Goal: Task Accomplishment & Management: Complete application form

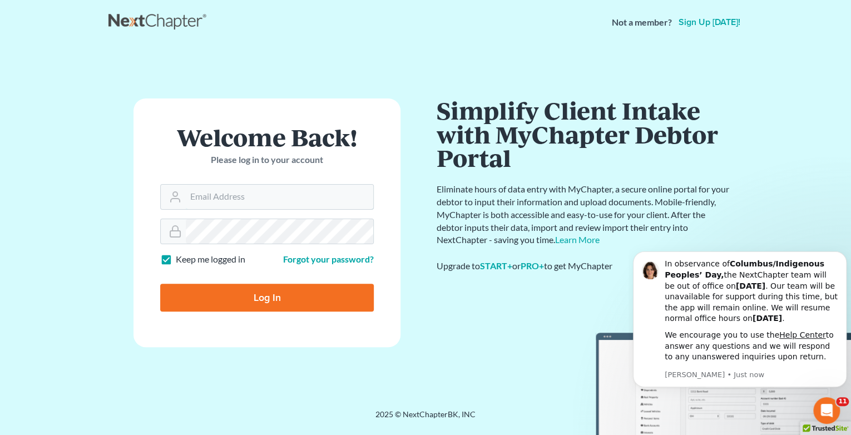
type input "[EMAIL_ADDRESS][DOMAIN_NAME]"
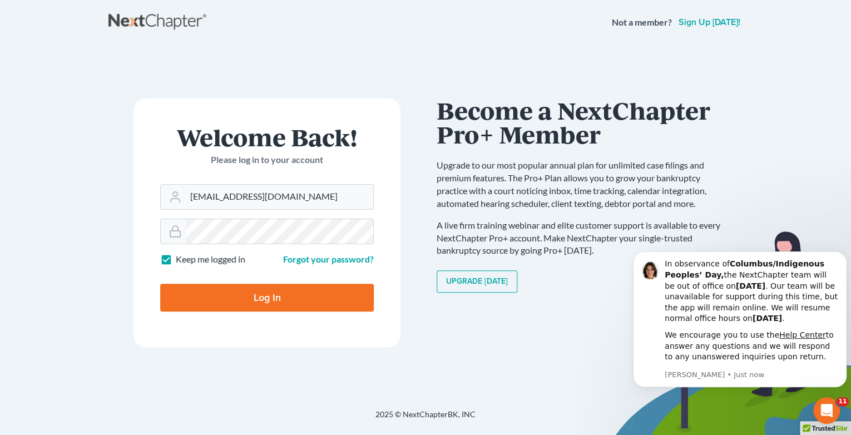
click at [276, 298] on input "Log In" at bounding box center [267, 298] width 214 height 28
type input "Thinking..."
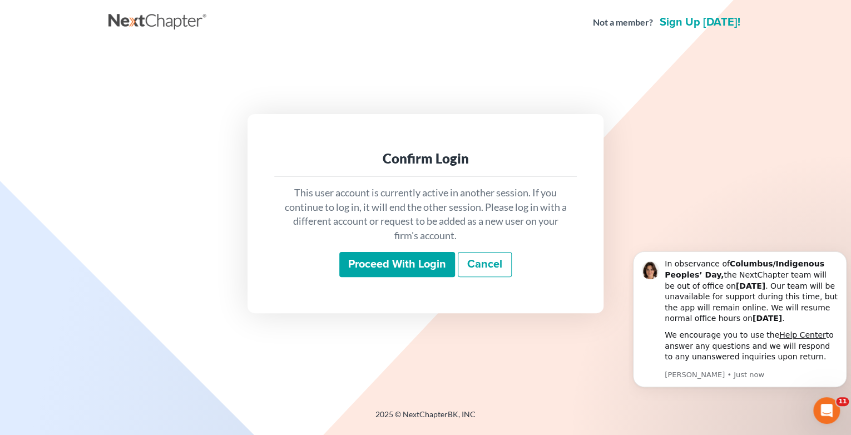
click at [418, 265] on input "Proceed with login" at bounding box center [397, 265] width 116 height 26
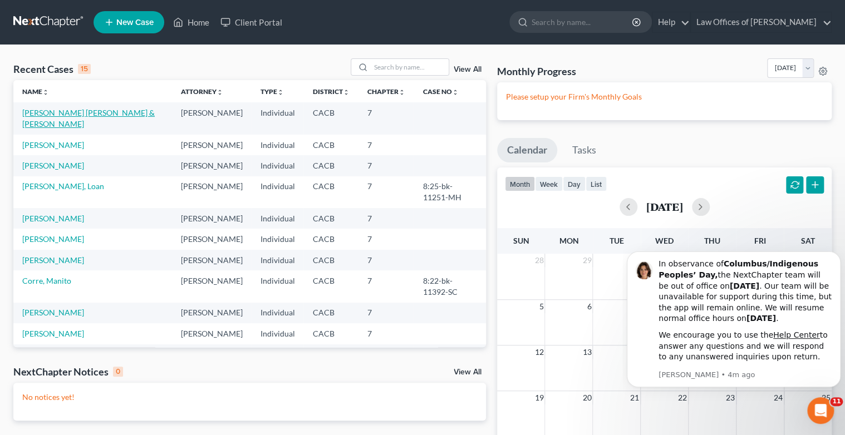
click at [52, 112] on link "[PERSON_NAME] [PERSON_NAME] & [PERSON_NAME]" at bounding box center [88, 118] width 132 height 21
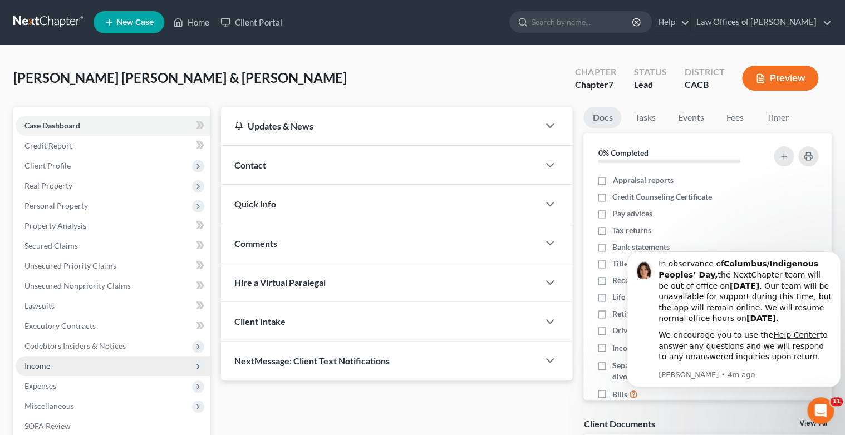
click at [44, 363] on span "Income" at bounding box center [37, 365] width 26 height 9
click at [40, 366] on span "Income" at bounding box center [37, 365] width 26 height 9
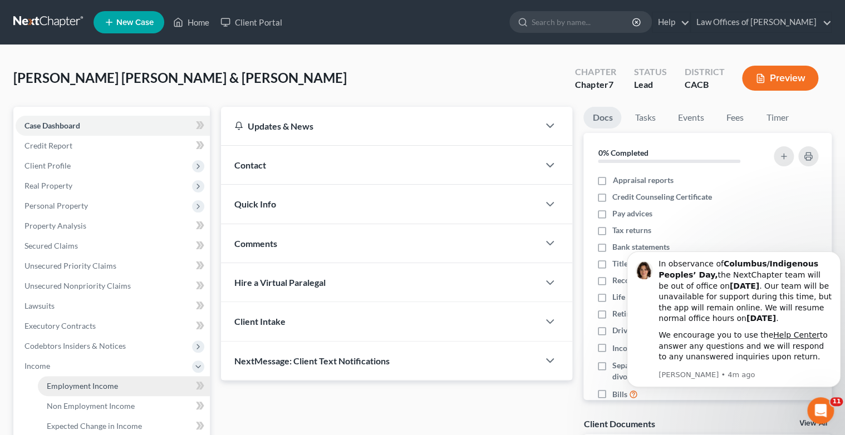
click at [87, 385] on span "Employment Income" at bounding box center [82, 385] width 71 height 9
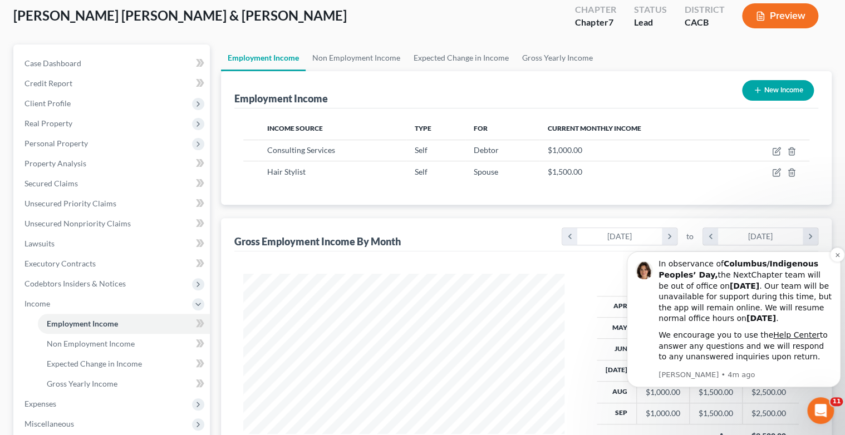
scroll to position [134, 0]
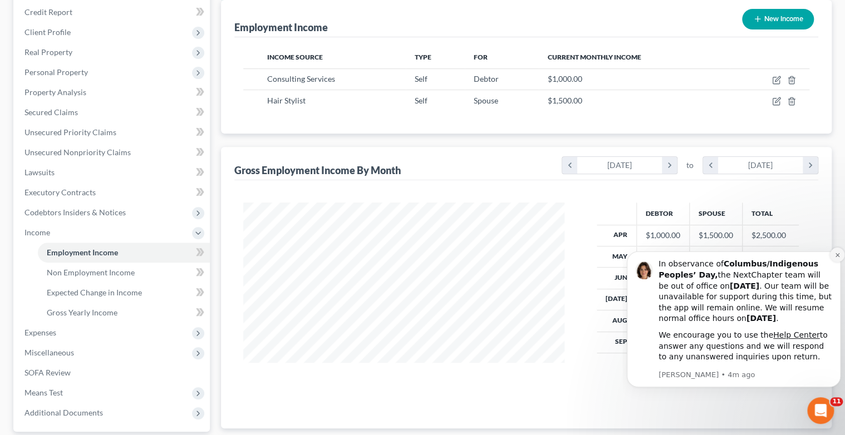
click at [835, 255] on icon "Dismiss notification" at bounding box center [837, 255] width 6 height 6
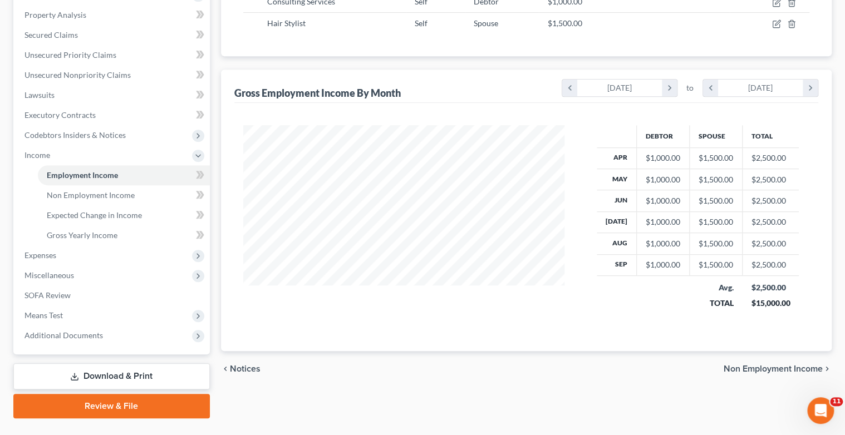
scroll to position [235, 0]
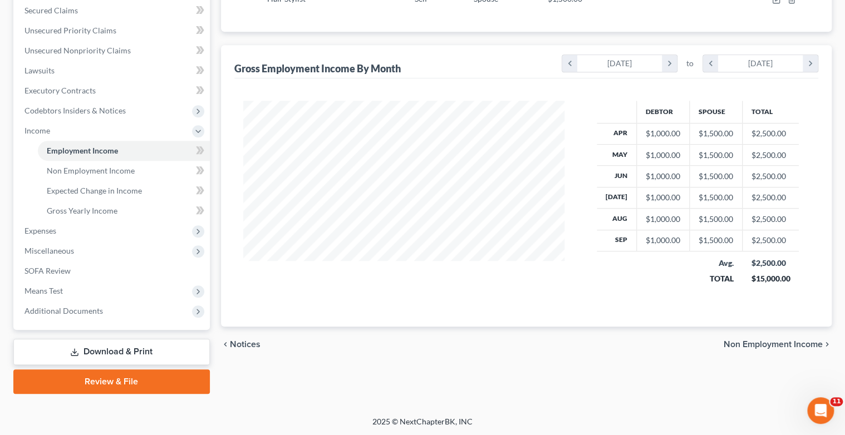
click at [758, 343] on span "Non Employment Income" at bounding box center [772, 344] width 99 height 9
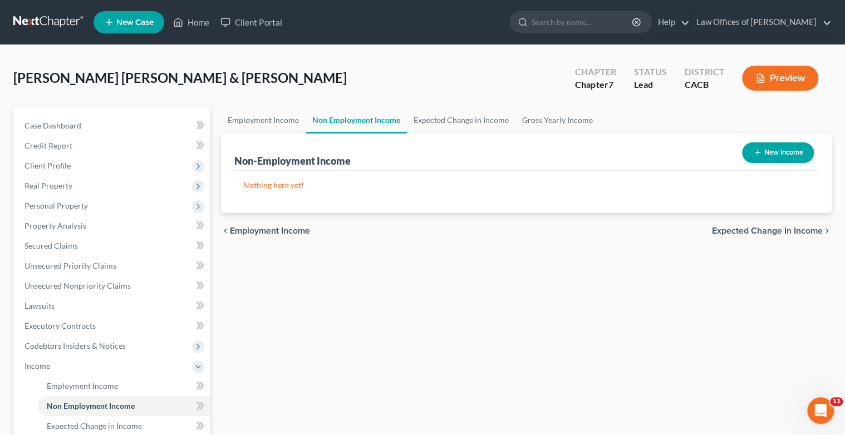
click at [770, 230] on span "Expected Change in Income" at bounding box center [767, 230] width 111 height 9
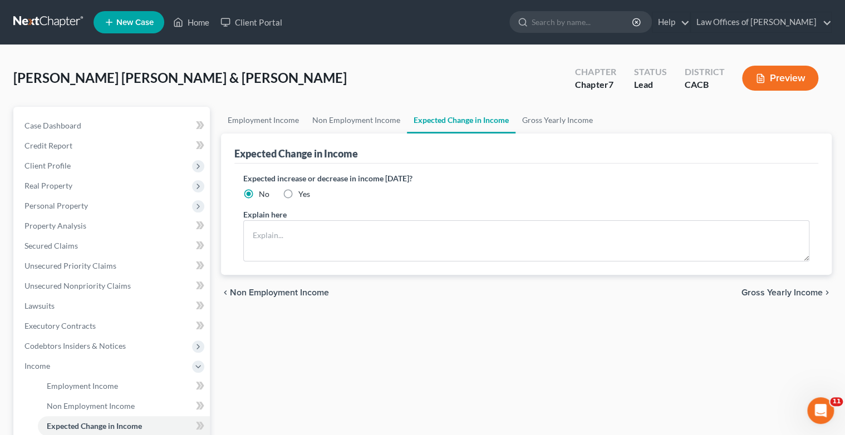
click at [765, 293] on span "Gross Yearly Income" at bounding box center [781, 292] width 81 height 9
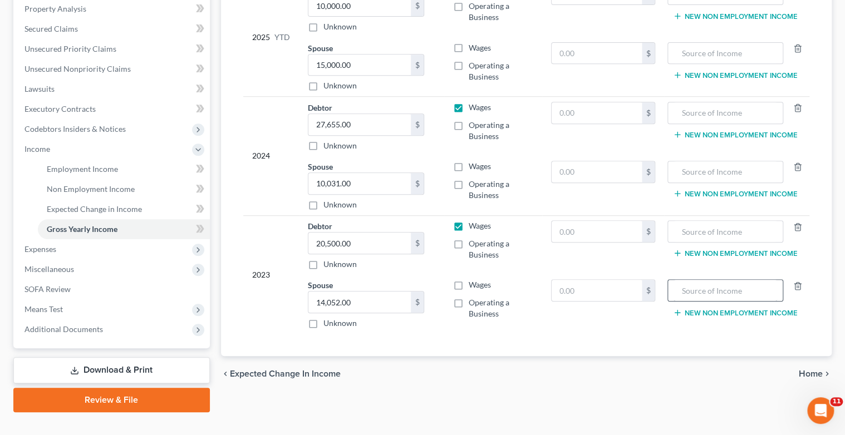
scroll to position [223, 0]
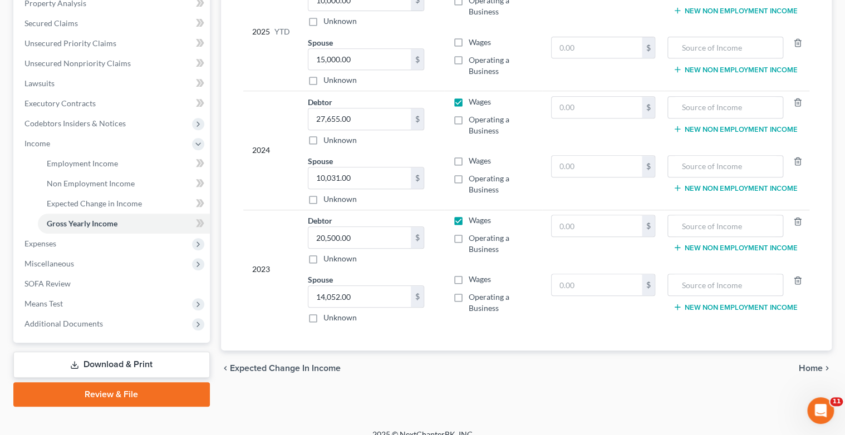
click at [805, 368] on span "Home" at bounding box center [811, 368] width 24 height 9
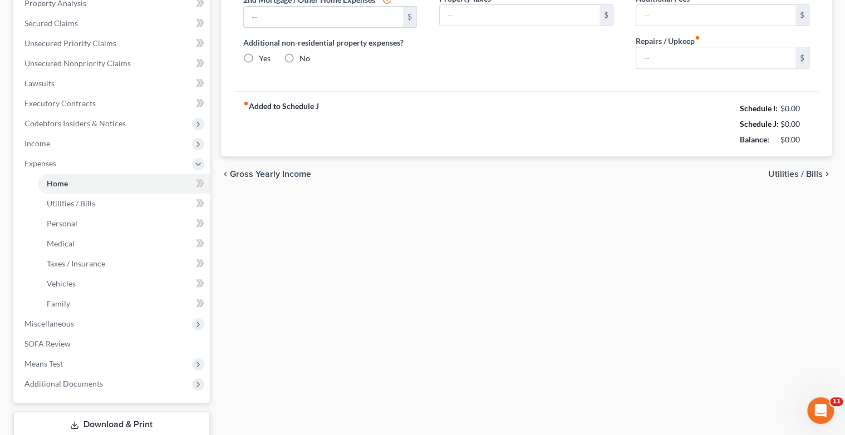
scroll to position [107, 0]
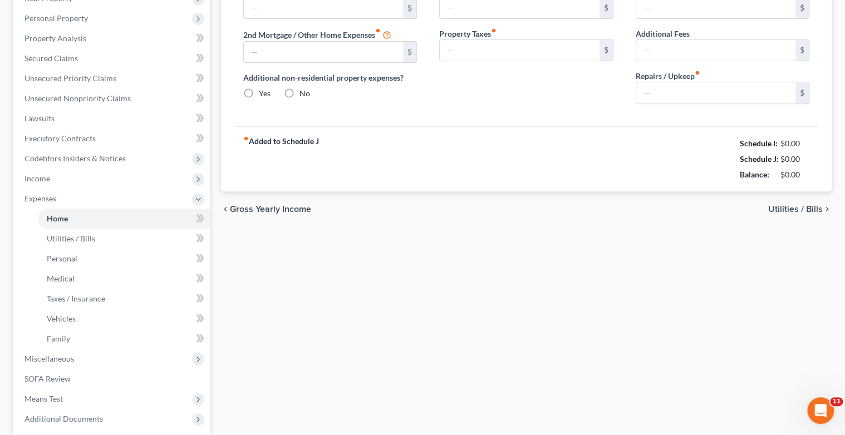
type input "0.00"
radio input "true"
type input "0.00"
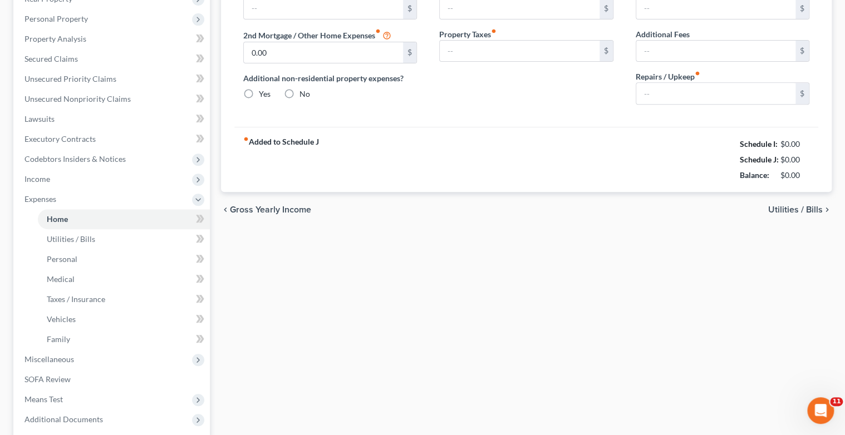
type input "0.00"
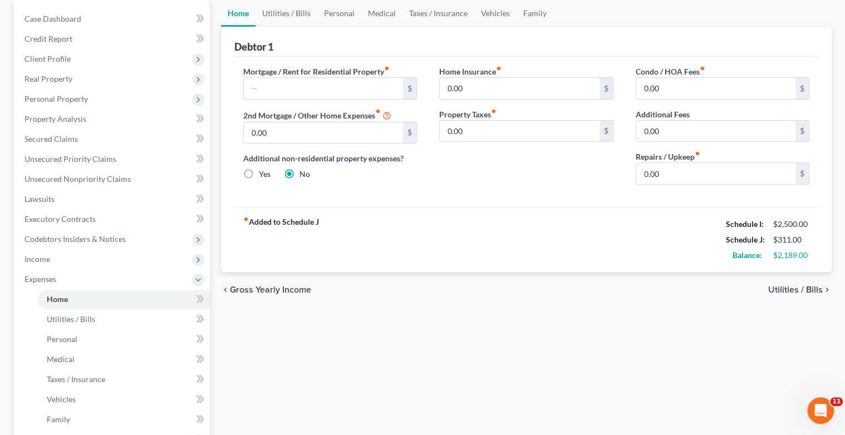
scroll to position [0, 0]
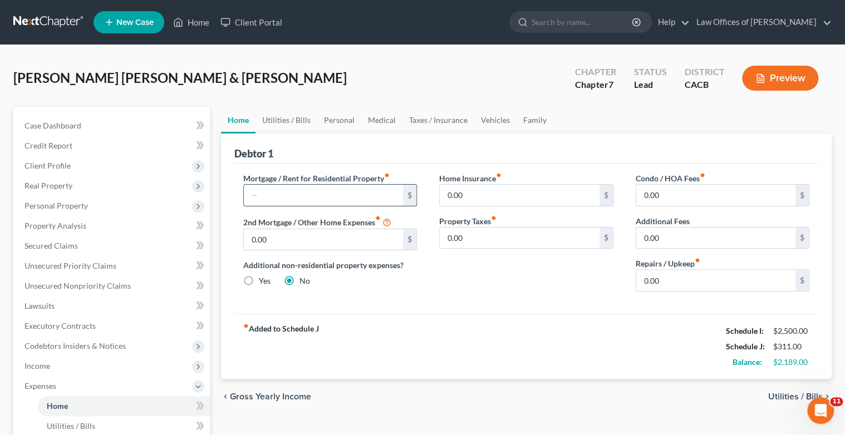
click at [250, 194] on input "text" at bounding box center [324, 195] width 160 height 21
type input "1,500"
click at [781, 396] on span "Utilities / Bills" at bounding box center [795, 396] width 55 height 9
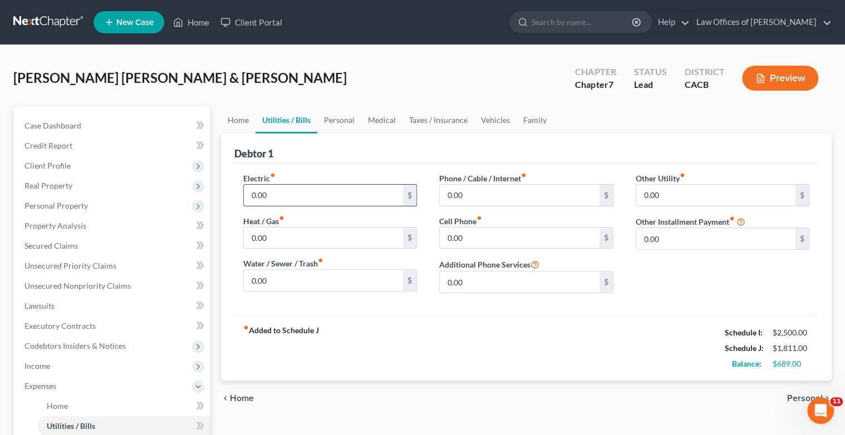
click at [249, 194] on input "0.00" at bounding box center [324, 195] width 160 height 21
type input "80.00"
type input "45"
type input "40"
type input "65.00"
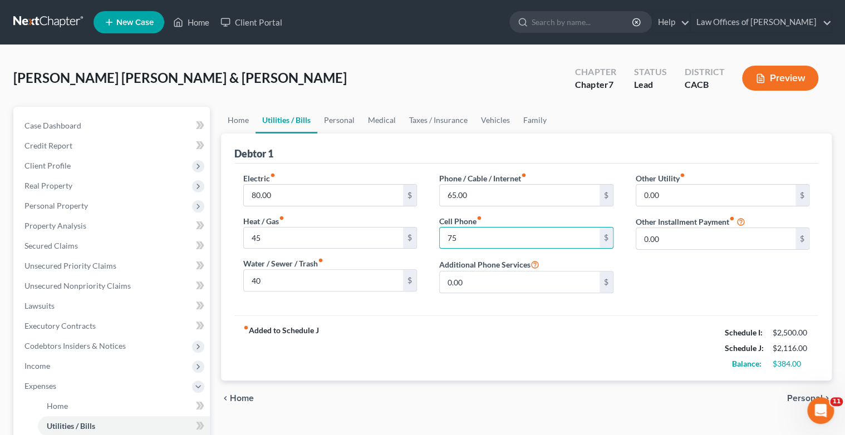
type input "75"
click at [802, 399] on span "Personal" at bounding box center [805, 398] width 36 height 9
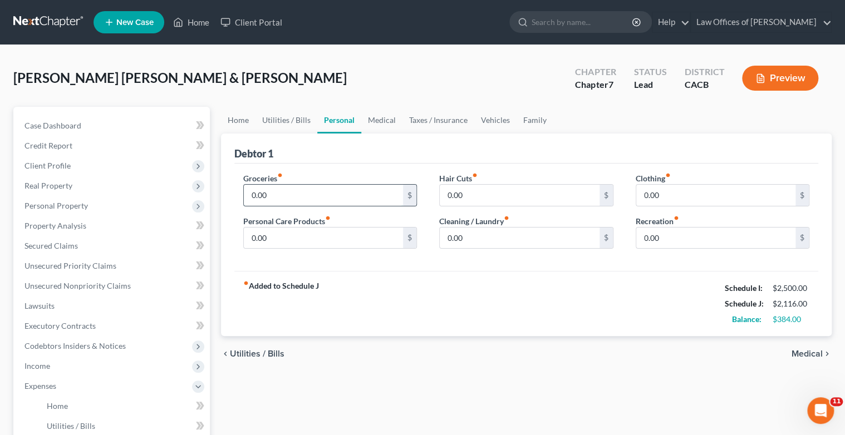
click at [251, 191] on input "0.00" at bounding box center [324, 195] width 160 height 21
type input "250"
type input "50"
type input "100"
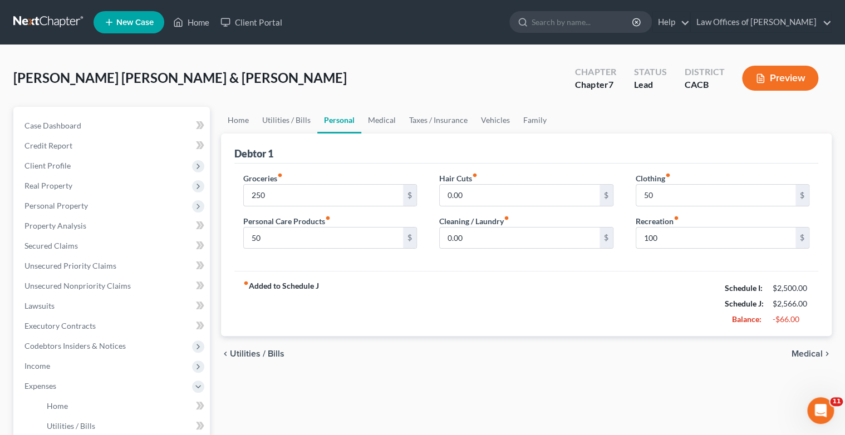
click at [808, 352] on span "Medical" at bounding box center [806, 353] width 31 height 9
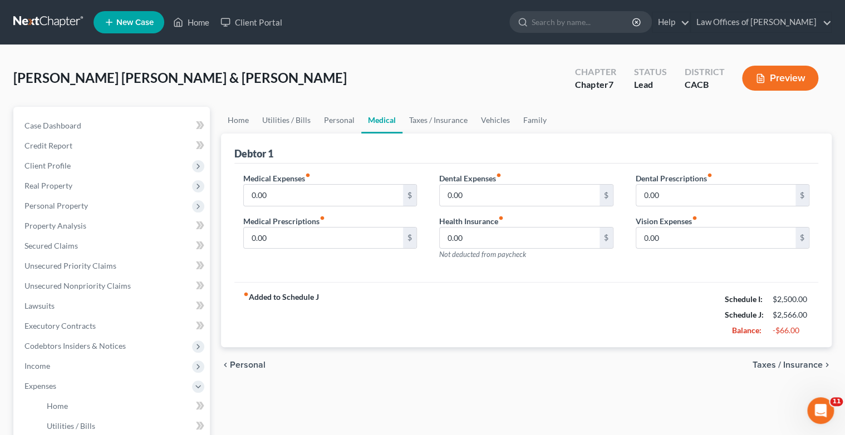
click at [809, 363] on span "Taxes / Insurance" at bounding box center [787, 365] width 70 height 9
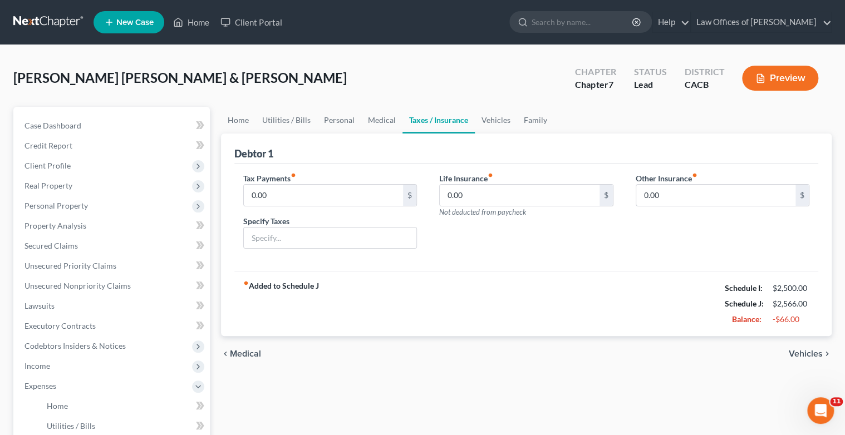
click at [810, 353] on span "Vehicles" at bounding box center [806, 353] width 34 height 9
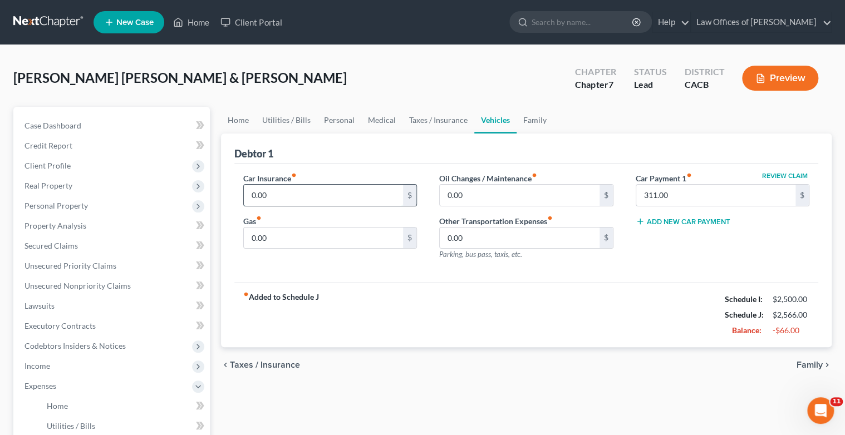
click at [249, 195] on input "0.00" at bounding box center [324, 195] width 160 height 21
click at [245, 193] on input "0.00" at bounding box center [324, 195] width 160 height 21
type input "150.00"
type input "1"
type input "200.00"
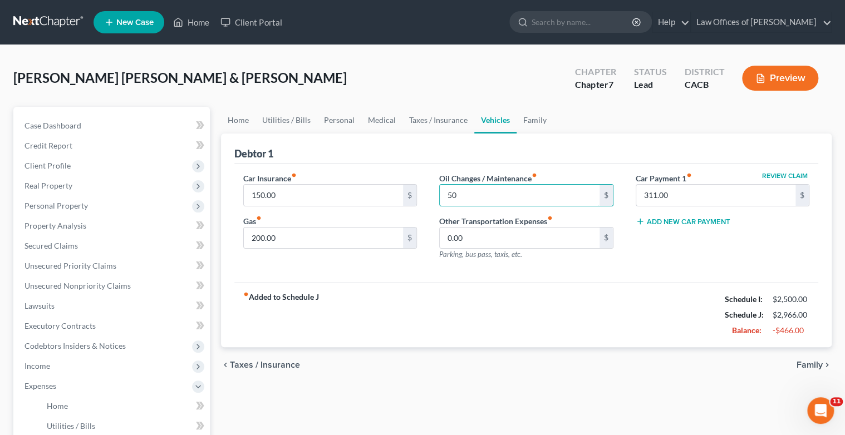
type input "50.00"
click at [806, 364] on span "Family" at bounding box center [809, 365] width 26 height 9
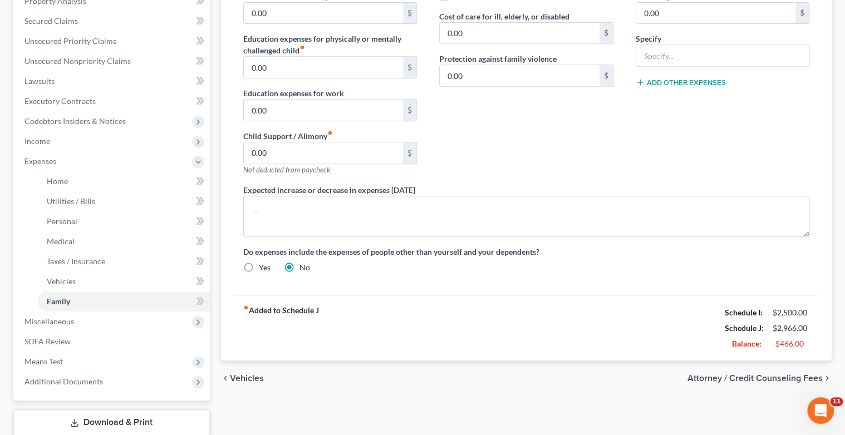
scroll to position [223, 0]
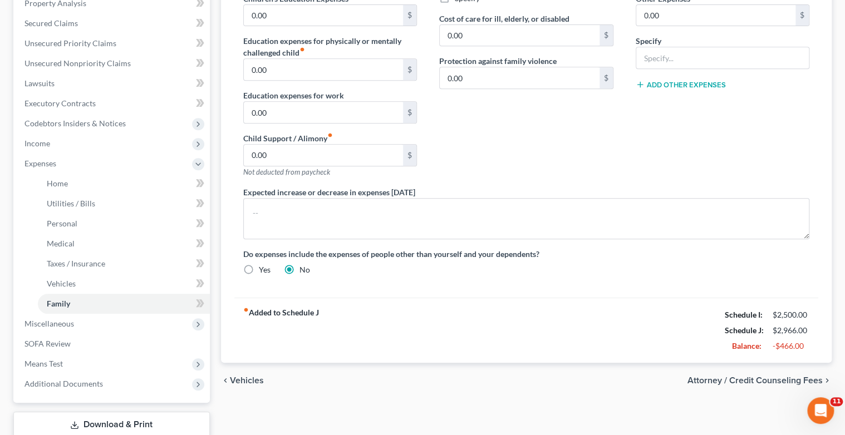
click at [234, 380] on span "Vehicles" at bounding box center [247, 380] width 34 height 9
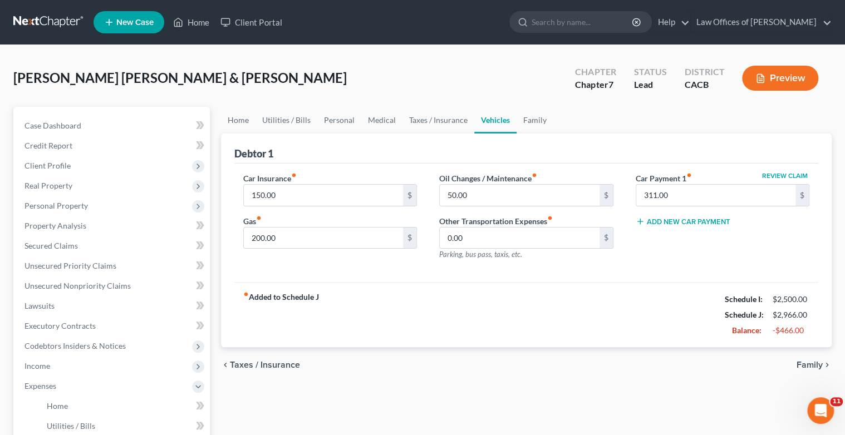
click at [267, 367] on span "Taxes / Insurance" at bounding box center [265, 365] width 70 height 9
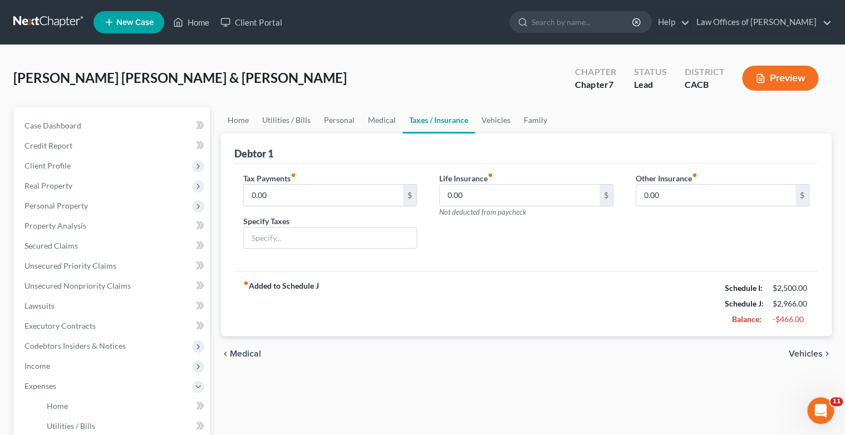
click at [254, 352] on span "Medical" at bounding box center [245, 353] width 31 height 9
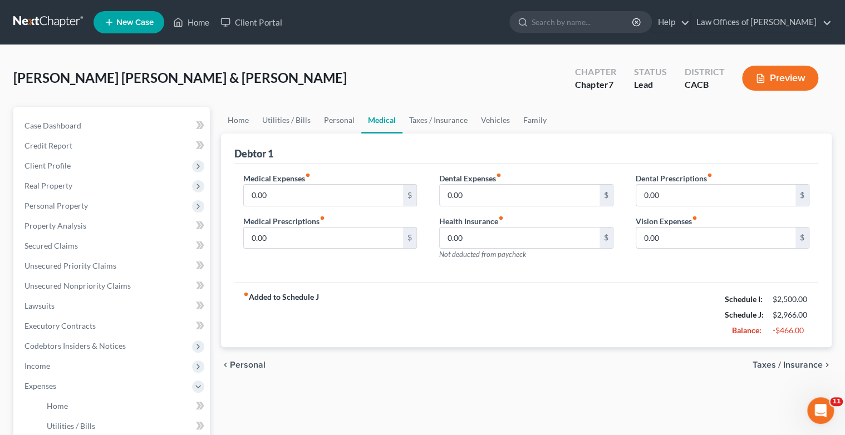
click at [247, 367] on span "Personal" at bounding box center [248, 365] width 36 height 9
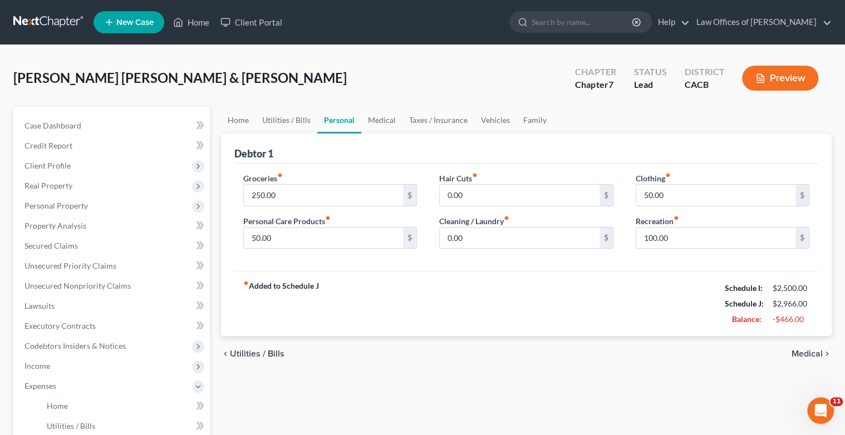
click at [243, 352] on span "Utilities / Bills" at bounding box center [257, 353] width 55 height 9
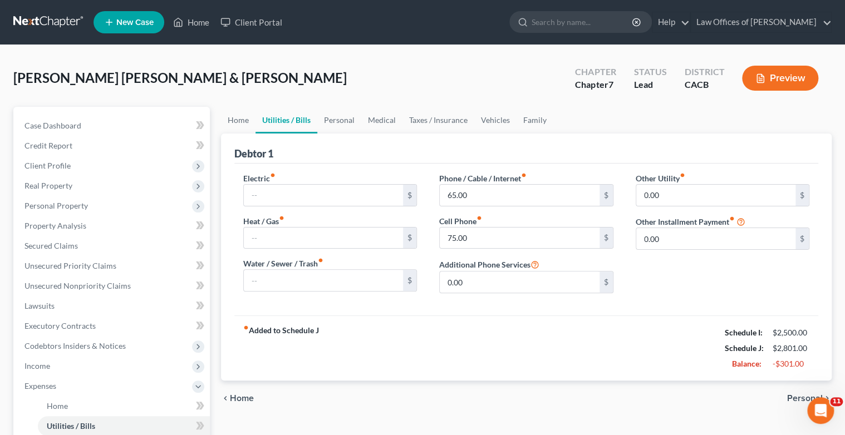
click at [239, 399] on span "Home" at bounding box center [242, 398] width 24 height 9
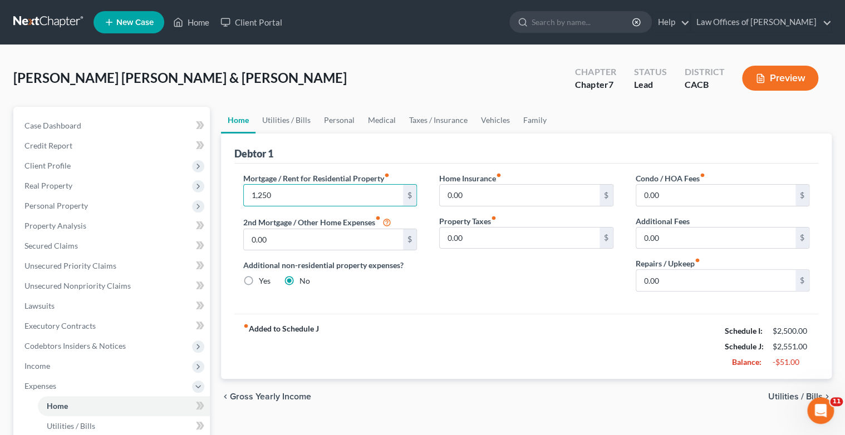
type input "1,250"
click at [781, 396] on span "Utilities / Bills" at bounding box center [795, 396] width 55 height 9
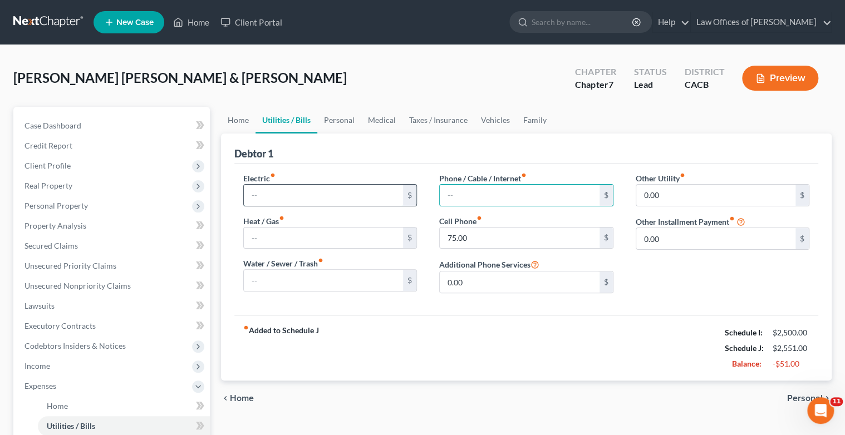
type input "65.00"
click at [793, 398] on span "Personal" at bounding box center [805, 398] width 36 height 9
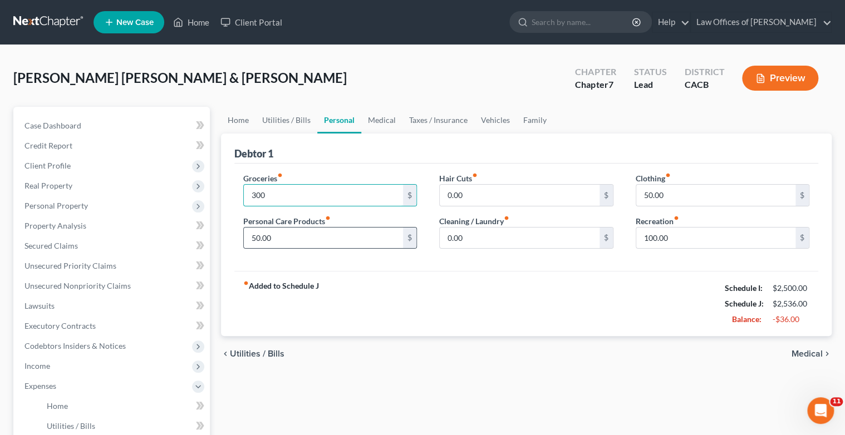
type input "300"
click at [811, 354] on span "Medical" at bounding box center [806, 353] width 31 height 9
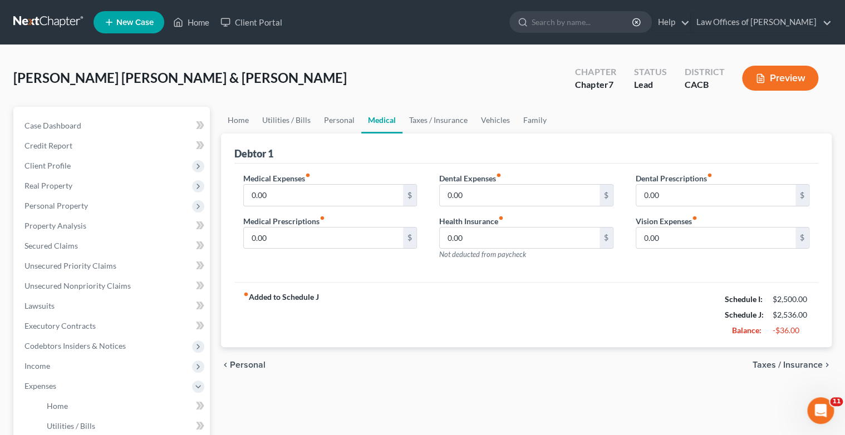
click at [811, 354] on div "chevron_left Personal Taxes / Insurance chevron_right" at bounding box center [526, 365] width 611 height 36
click at [800, 366] on span "Taxes / Insurance" at bounding box center [787, 365] width 70 height 9
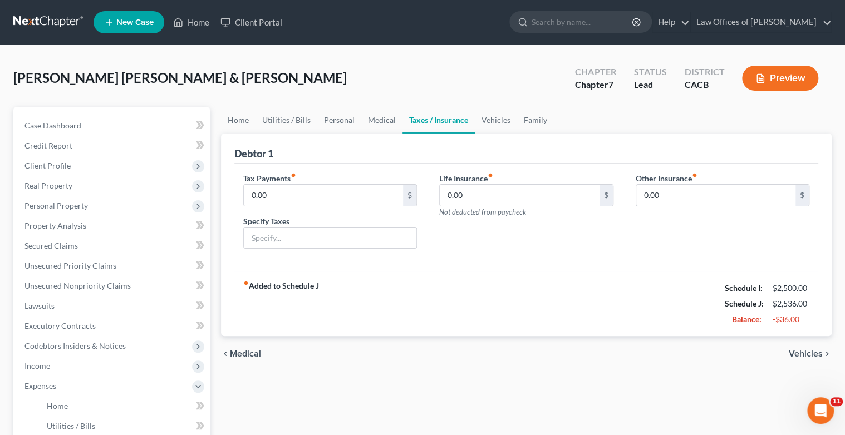
click at [799, 354] on span "Vehicles" at bounding box center [806, 353] width 34 height 9
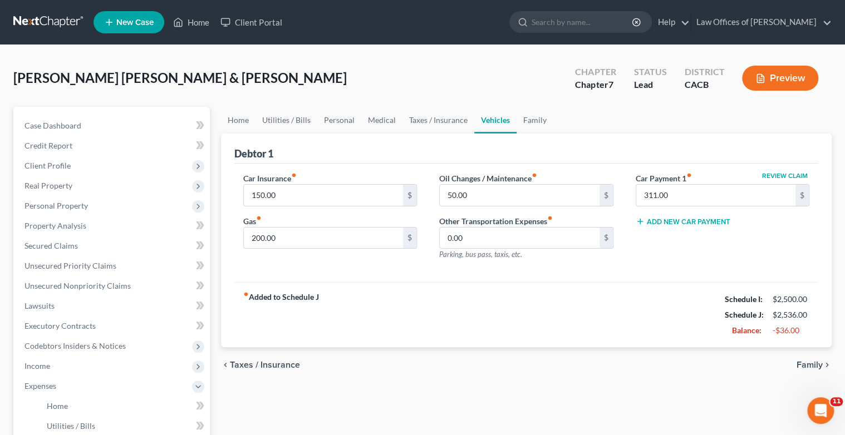
click at [812, 363] on span "Family" at bounding box center [809, 365] width 26 height 9
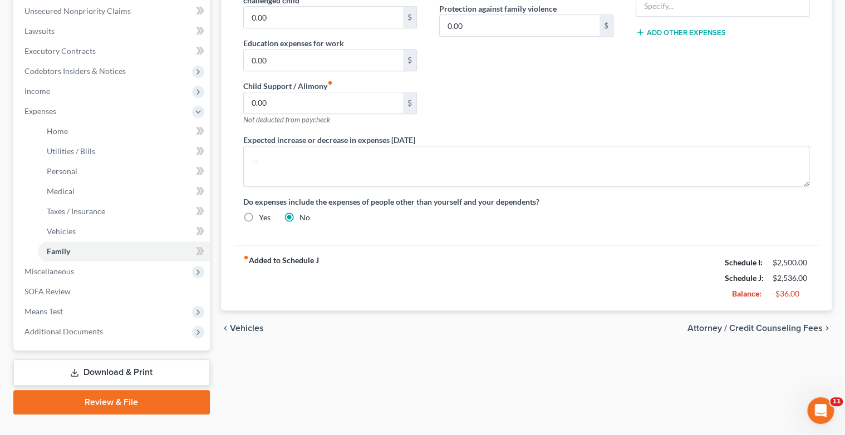
scroll to position [295, 0]
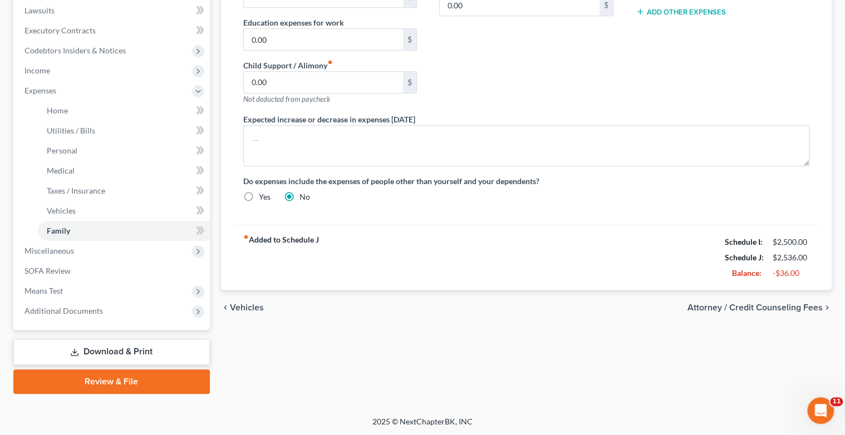
click at [762, 305] on span "Attorney / Credit Counseling Fees" at bounding box center [754, 307] width 135 height 9
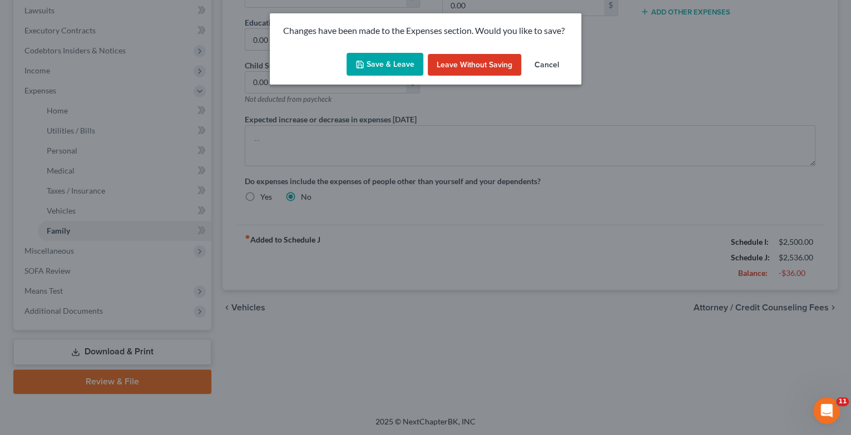
click at [398, 63] on button "Save & Leave" at bounding box center [385, 64] width 77 height 23
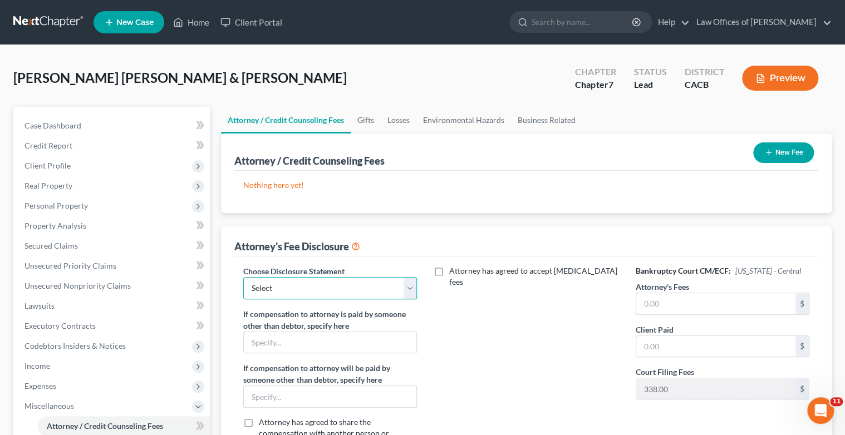
click at [408, 288] on select "Select Fee Agreement" at bounding box center [330, 288] width 174 height 22
select select "0"
click at [243, 277] on select "Select Fee Agreement" at bounding box center [330, 288] width 174 height 22
click at [652, 303] on input "text" at bounding box center [716, 303] width 160 height 21
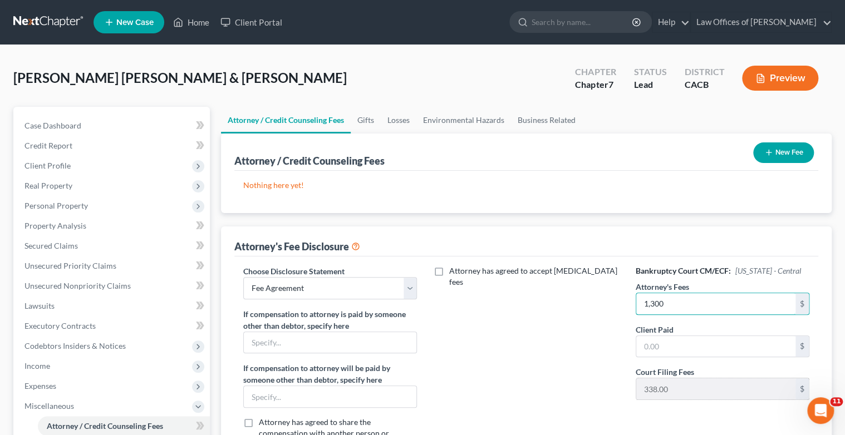
type input "1,300"
click at [784, 147] on button "New Fee" at bounding box center [783, 152] width 61 height 21
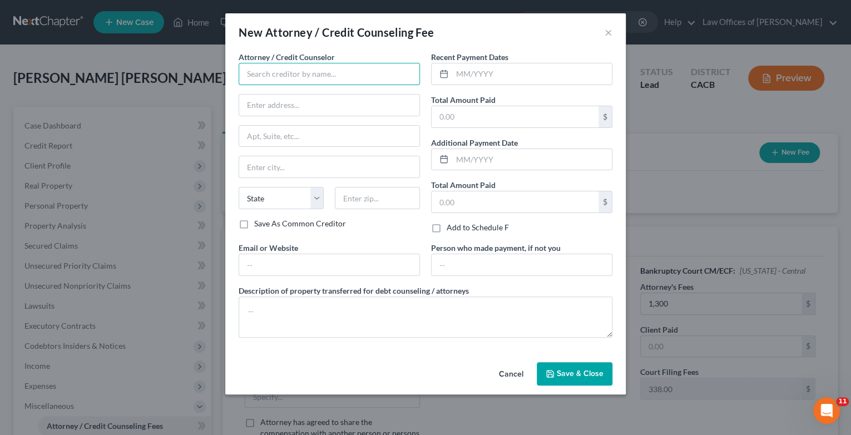
click at [326, 69] on input "text" at bounding box center [329, 74] width 181 height 22
type input "[PERSON_NAME], Esq."
type input "[STREET_ADDRESS]"
type input "Suite 205"
type input "[GEOGRAPHIC_DATA]"
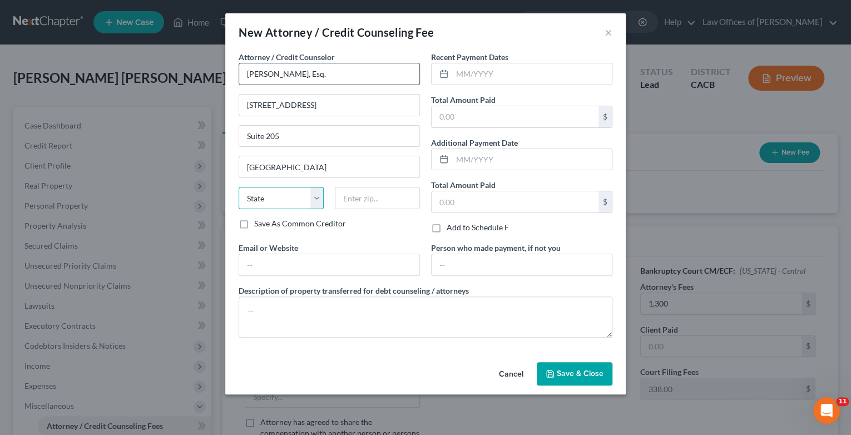
select select "4"
type input "92683"
type input "[PERSON_NAME][EMAIL_ADDRESS][DOMAIN_NAME]"
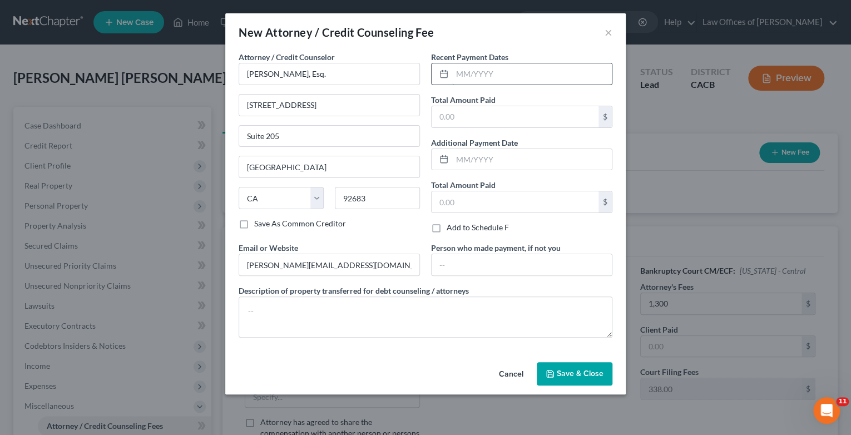
click at [470, 69] on input "text" at bounding box center [532, 73] width 160 height 21
type input "[DATE]"
type input "1,300"
click at [575, 370] on span "Save & Close" at bounding box center [580, 373] width 47 height 9
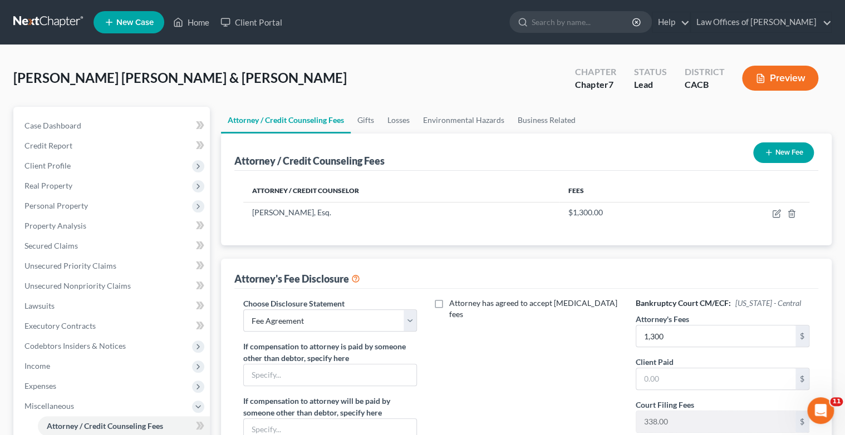
click at [784, 158] on button "New Fee" at bounding box center [783, 152] width 61 height 21
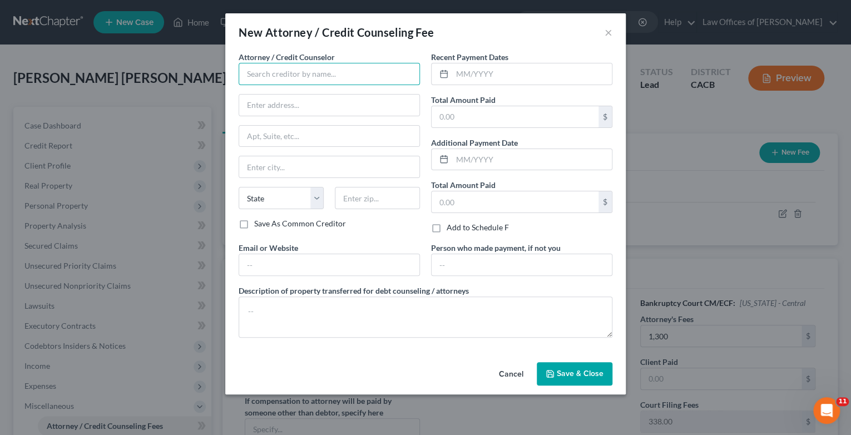
click at [299, 67] on input "text" at bounding box center [329, 74] width 181 height 22
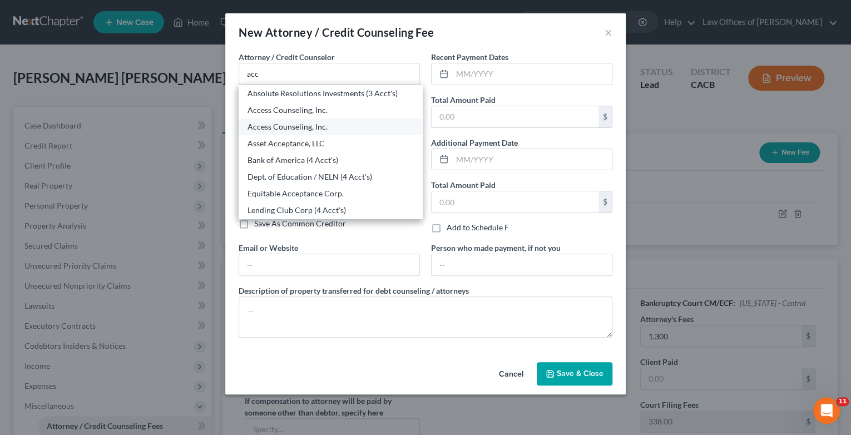
click at [304, 125] on div "Access Counseling, Inc." at bounding box center [331, 126] width 166 height 11
type input "Access Counseling, Inc."
type input "[URL][DOMAIN_NAME]."
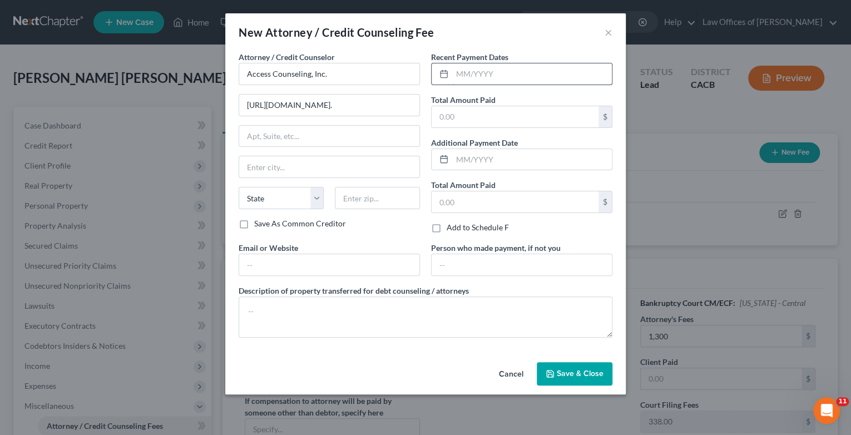
click at [519, 80] on input "text" at bounding box center [532, 73] width 160 height 21
type input "[DATE]"
click at [535, 115] on input "text" at bounding box center [515, 116] width 167 height 21
type input "24.85"
click at [580, 377] on span "Save & Close" at bounding box center [580, 373] width 47 height 9
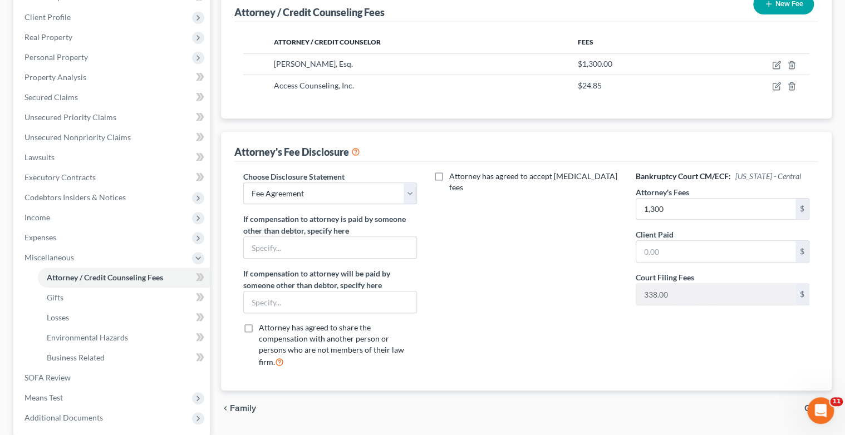
scroll to position [223, 0]
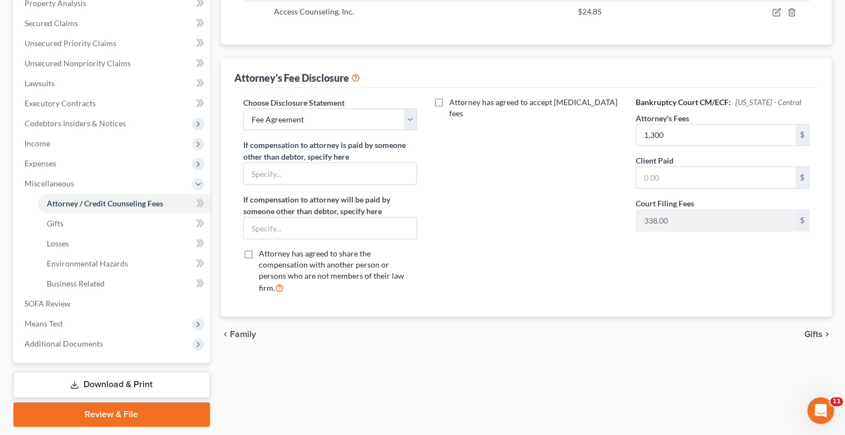
click at [811, 330] on span "Gifts" at bounding box center [813, 334] width 18 height 9
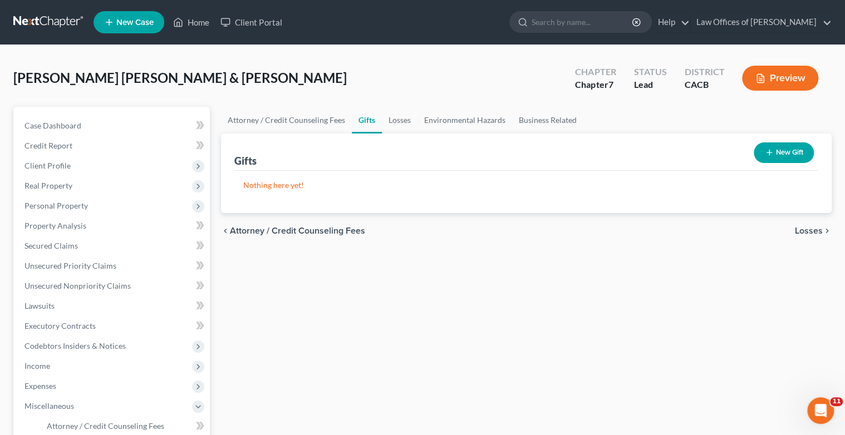
click at [816, 229] on span "Losses" at bounding box center [809, 230] width 28 height 9
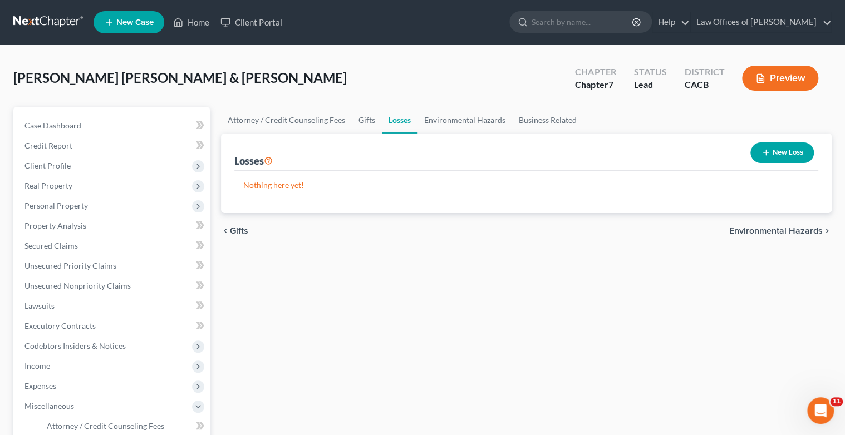
click at [790, 231] on span "Environmental Hazards" at bounding box center [775, 230] width 93 height 9
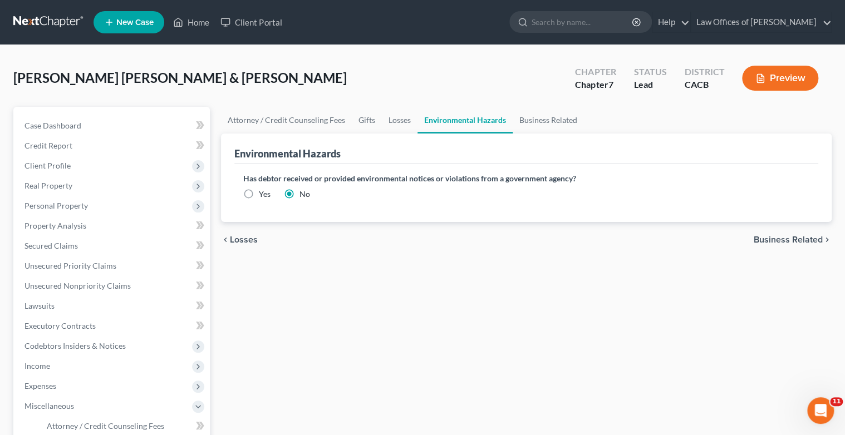
click at [785, 240] on span "Business Related" at bounding box center [787, 239] width 69 height 9
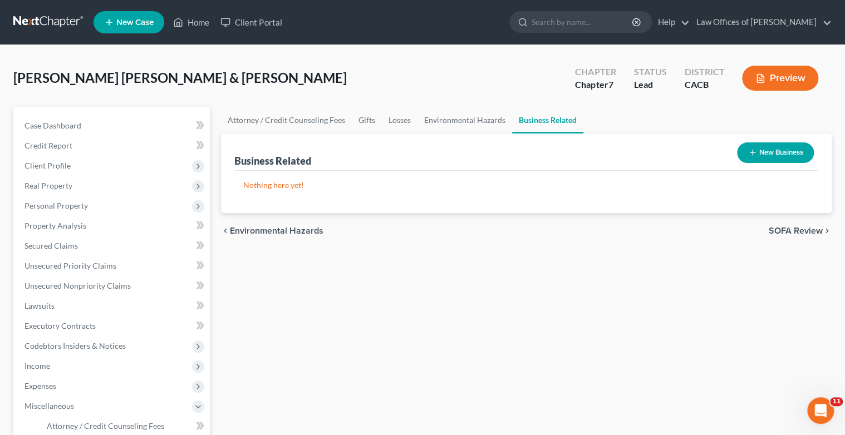
click at [784, 229] on span "SOFA Review" at bounding box center [795, 230] width 54 height 9
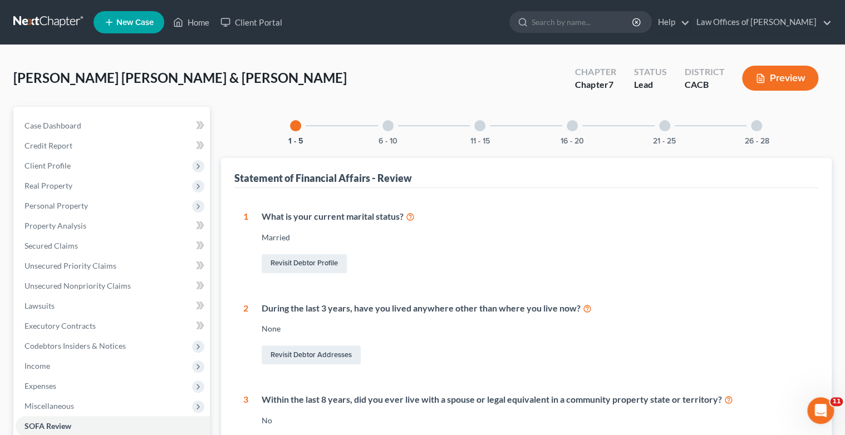
click at [391, 122] on div at bounding box center [387, 125] width 11 height 11
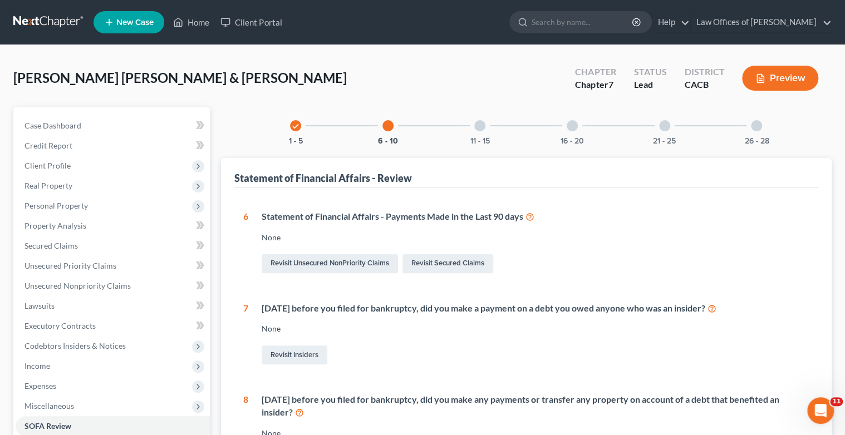
click at [479, 126] on div at bounding box center [479, 125] width 11 height 11
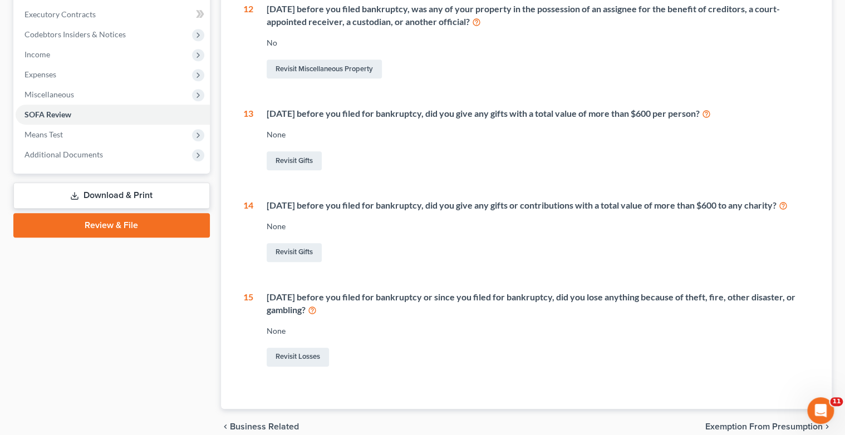
scroll to position [45, 0]
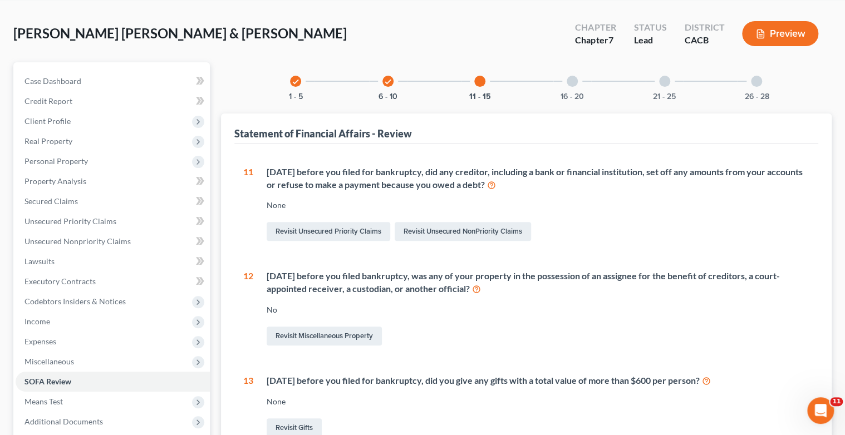
click at [574, 85] on div at bounding box center [571, 81] width 11 height 11
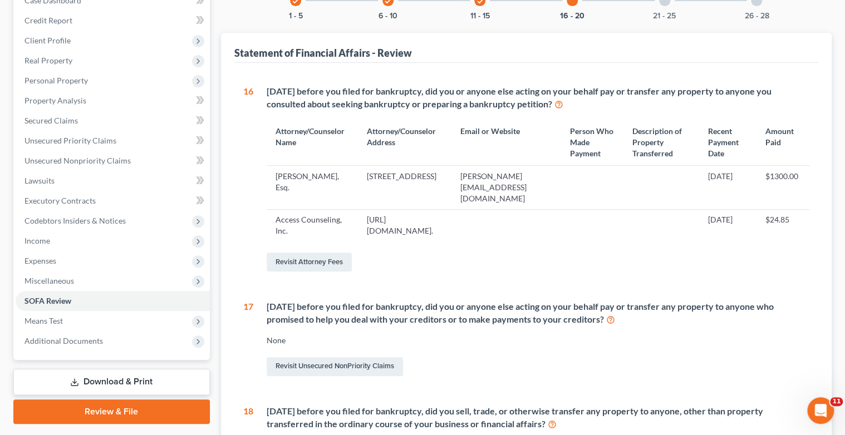
scroll to position [0, 0]
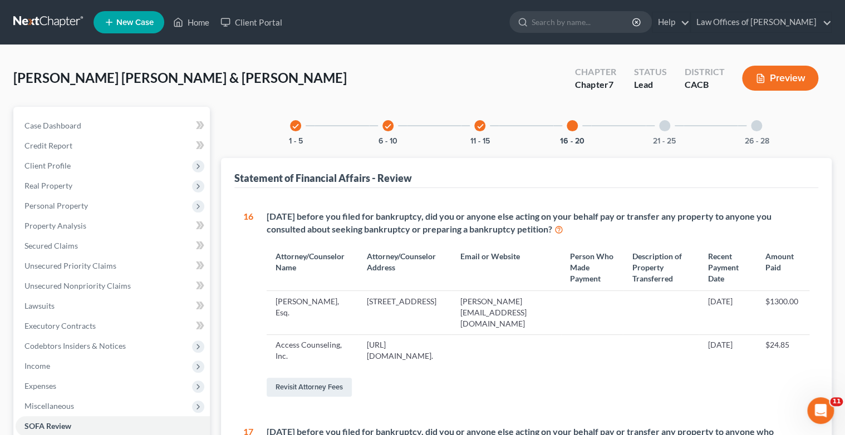
click at [661, 125] on div at bounding box center [664, 125] width 11 height 11
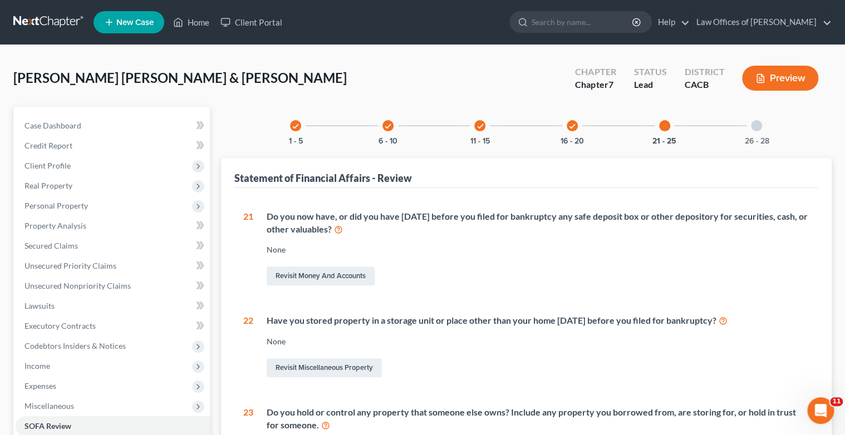
click at [662, 128] on div at bounding box center [664, 125] width 11 height 11
click at [757, 124] on div at bounding box center [756, 125] width 11 height 11
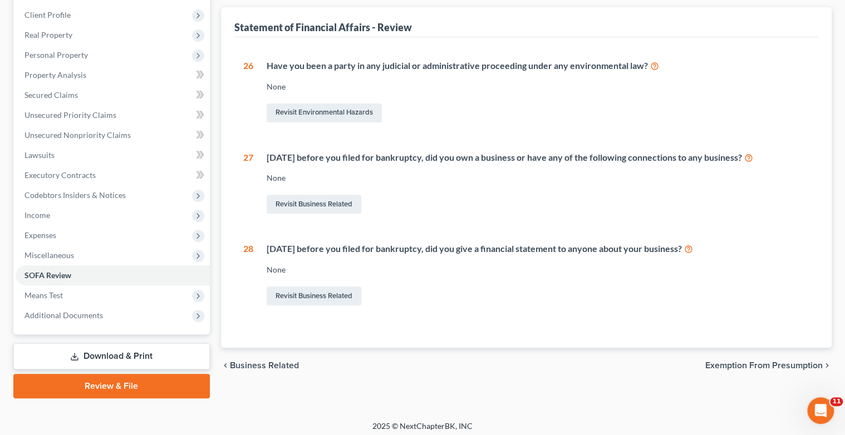
scroll to position [155, 0]
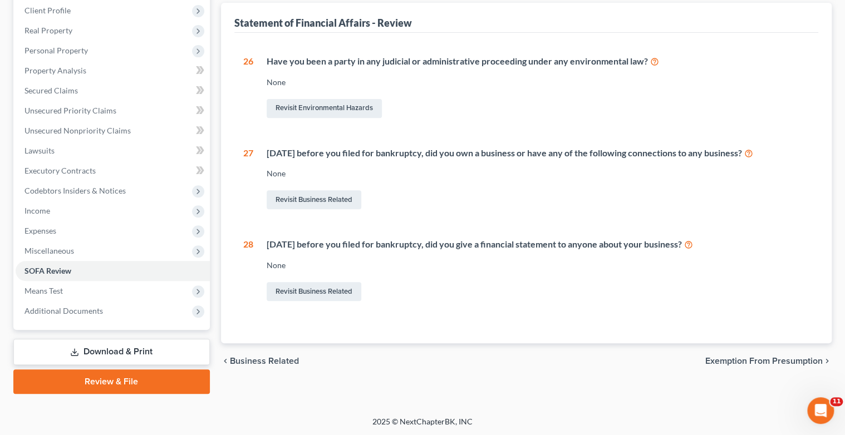
click at [766, 360] on span "Exemption from Presumption" at bounding box center [763, 361] width 117 height 9
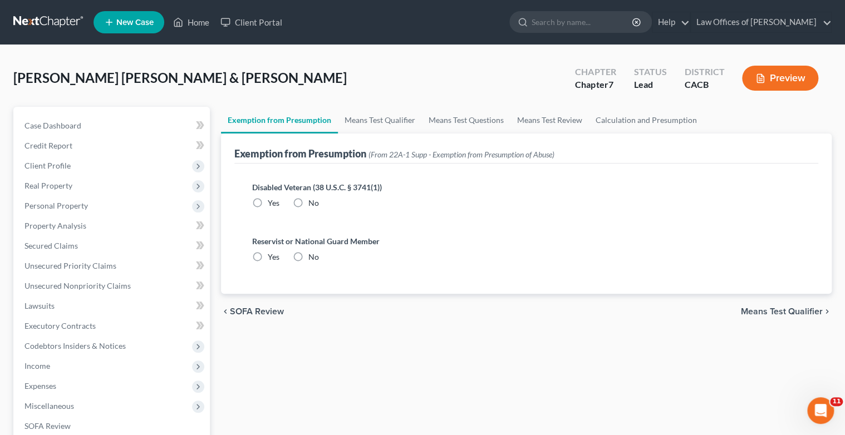
click at [308, 202] on label "No" at bounding box center [313, 203] width 11 height 11
click at [313, 202] on input "No" at bounding box center [316, 201] width 7 height 7
radio input "true"
click at [308, 254] on label "No" at bounding box center [313, 257] width 11 height 11
click at [313, 254] on input "No" at bounding box center [316, 255] width 7 height 7
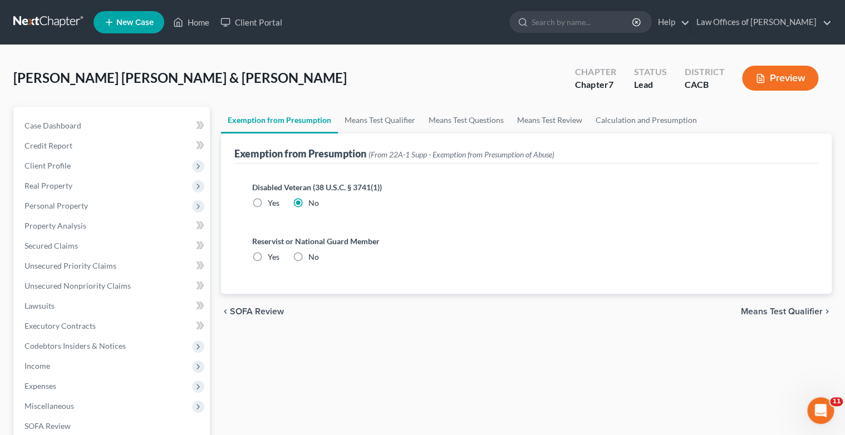
radio input "true"
click at [792, 311] on span "Means Test Qualifier" at bounding box center [782, 311] width 82 height 9
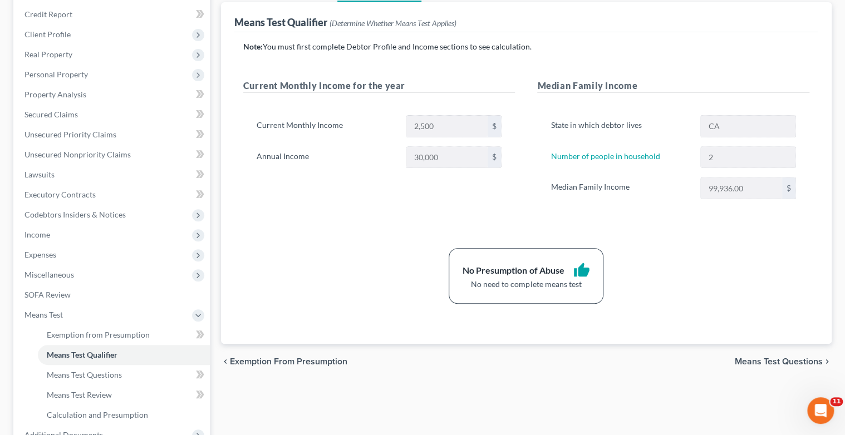
scroll to position [134, 0]
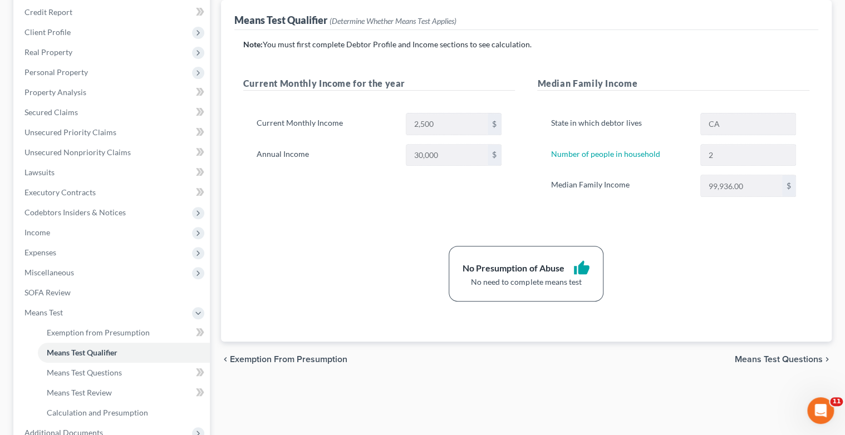
click at [798, 356] on span "Means Test Questions" at bounding box center [779, 359] width 88 height 9
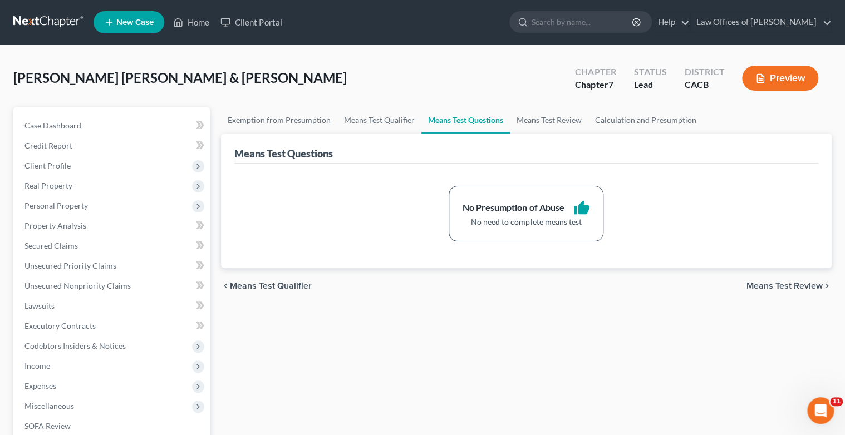
click at [780, 285] on span "Means Test Review" at bounding box center [784, 286] width 76 height 9
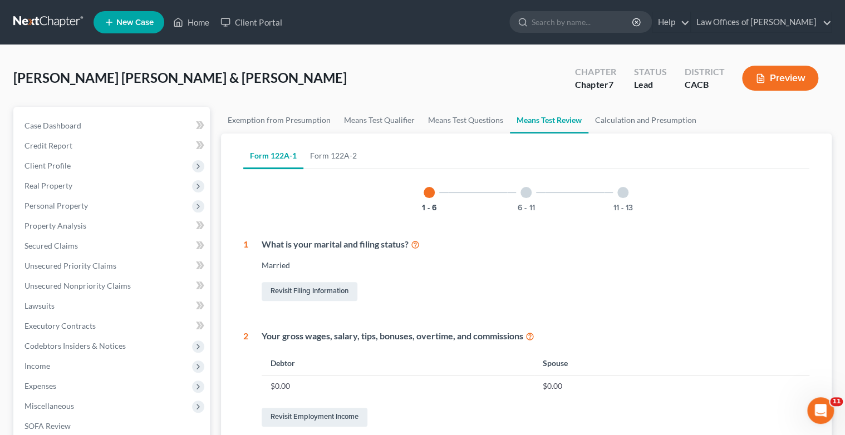
click at [525, 196] on div at bounding box center [525, 192] width 11 height 11
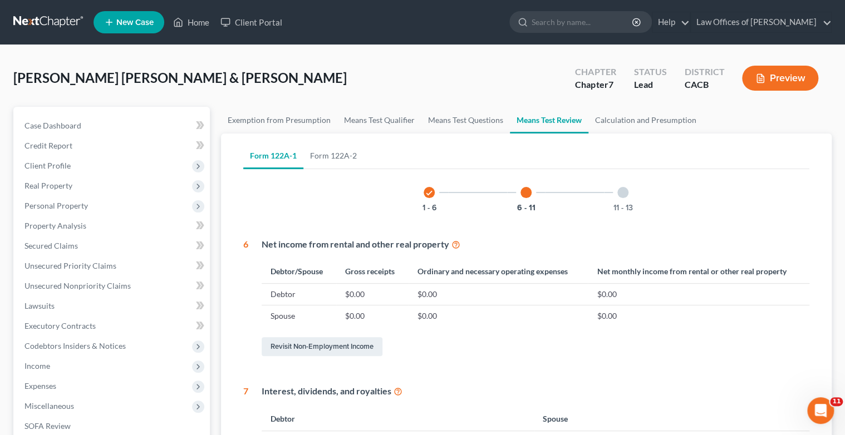
click at [622, 194] on div at bounding box center [622, 192] width 11 height 11
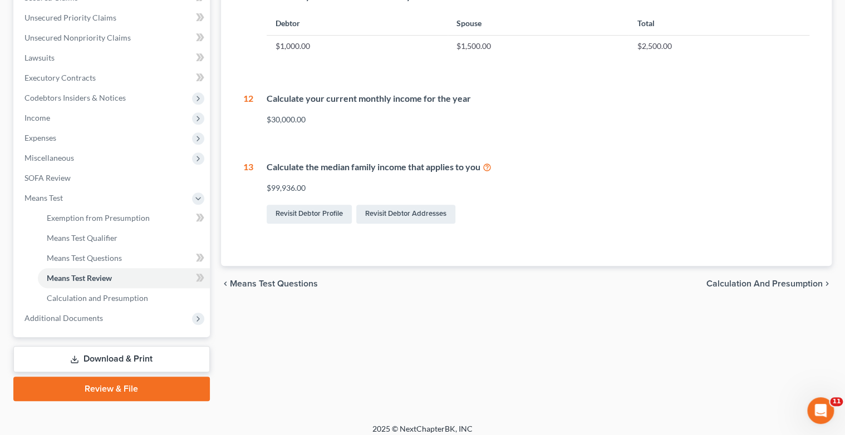
scroll to position [255, 0]
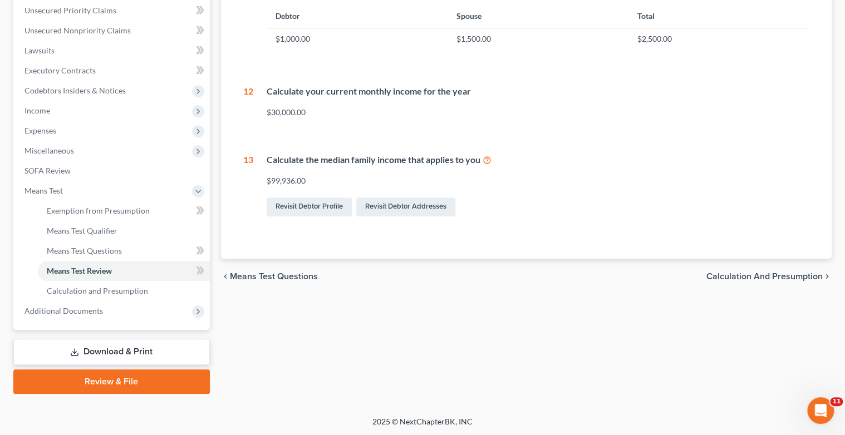
click at [770, 276] on span "Calculation and Presumption" at bounding box center [764, 276] width 116 height 9
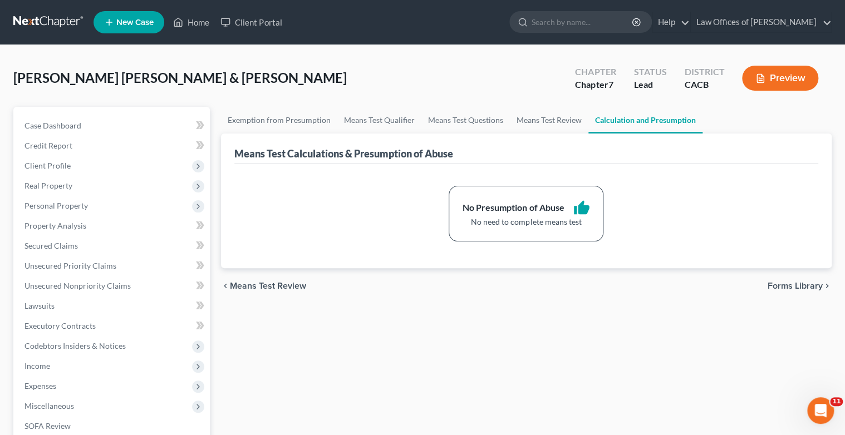
click at [789, 284] on span "Forms Library" at bounding box center [794, 286] width 55 height 9
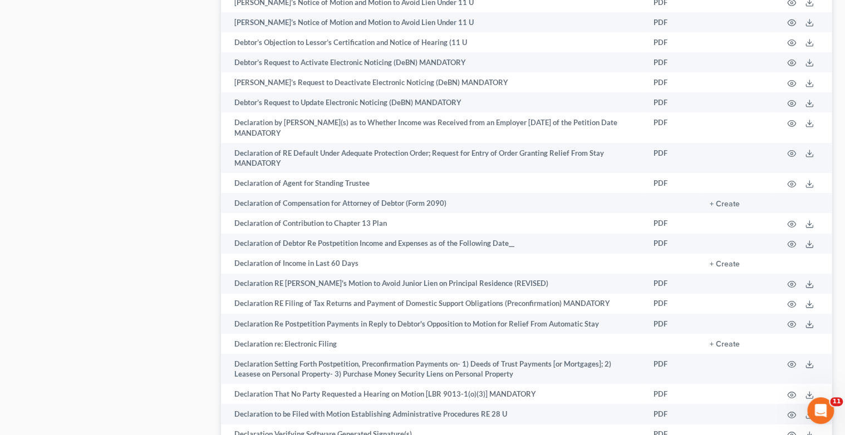
scroll to position [1825, 0]
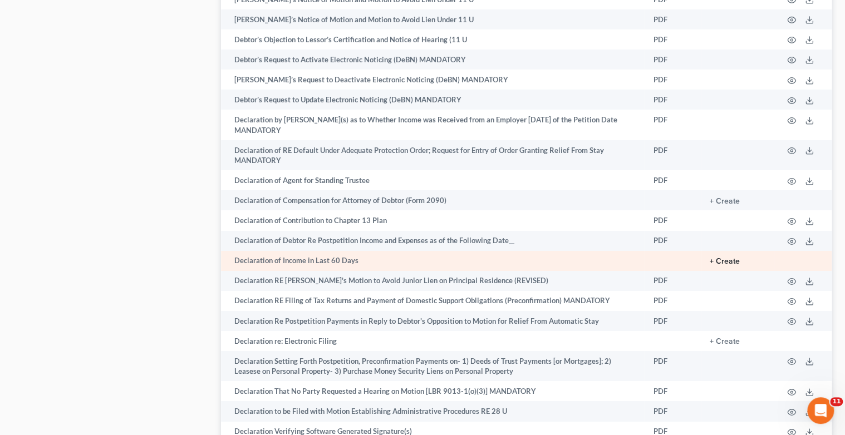
click at [730, 265] on button "+ Create" at bounding box center [724, 262] width 30 height 8
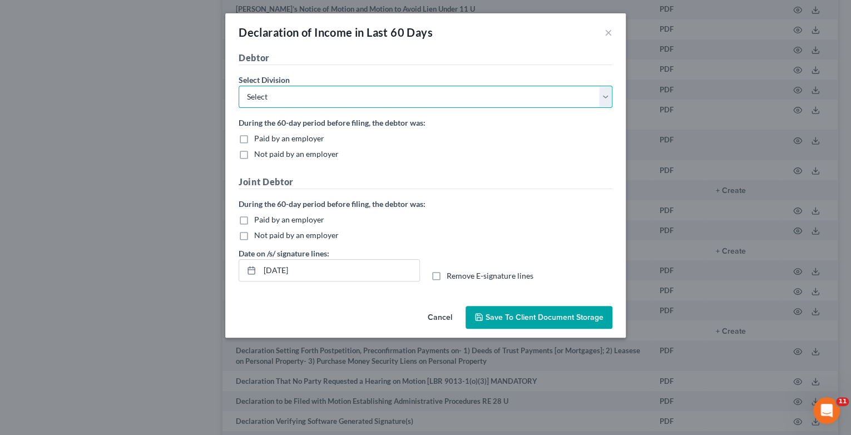
click at [603, 100] on select "Select [GEOGRAPHIC_DATA] [GEOGRAPHIC_DATA] [GEOGRAPHIC_DATA][PERSON_NAME] [GEOG…" at bounding box center [426, 97] width 374 height 22
select select "2"
click at [239, 86] on select "Select [GEOGRAPHIC_DATA] [GEOGRAPHIC_DATA] [GEOGRAPHIC_DATA][PERSON_NAME] [GEOG…" at bounding box center [426, 97] width 374 height 22
click at [254, 154] on label "Not paid by an employer" at bounding box center [296, 154] width 85 height 11
click at [259, 154] on input "Not paid by an employer" at bounding box center [262, 152] width 7 height 7
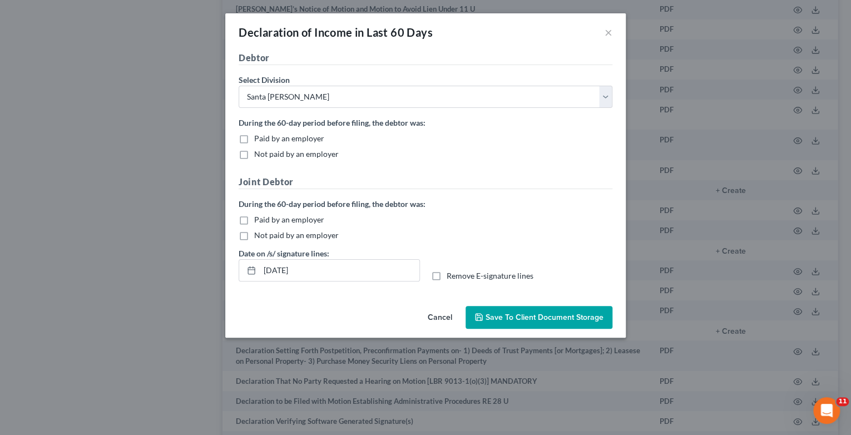
checkbox input "true"
drag, startPoint x: 245, startPoint y: 234, endPoint x: 265, endPoint y: 257, distance: 30.3
click at [254, 236] on label "Not paid by an employer" at bounding box center [296, 235] width 85 height 11
click at [259, 236] on input "Not paid by an employer" at bounding box center [262, 233] width 7 height 7
checkbox input "true"
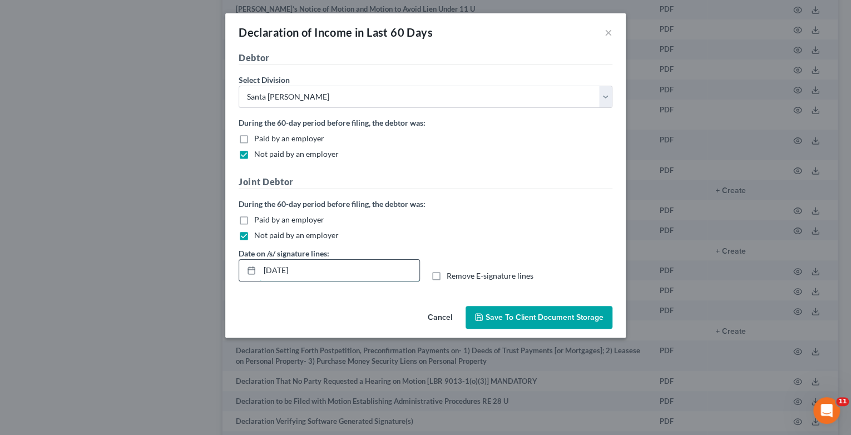
drag, startPoint x: 327, startPoint y: 272, endPoint x: 245, endPoint y: 275, distance: 81.9
click at [245, 275] on div "[DATE]" at bounding box center [329, 270] width 181 height 22
drag, startPoint x: 437, startPoint y: 274, endPoint x: 454, endPoint y: 301, distance: 32.0
click at [447, 274] on label "Remove E-signature lines" at bounding box center [490, 275] width 87 height 11
click at [451, 274] on input "Remove E-signature lines" at bounding box center [454, 273] width 7 height 7
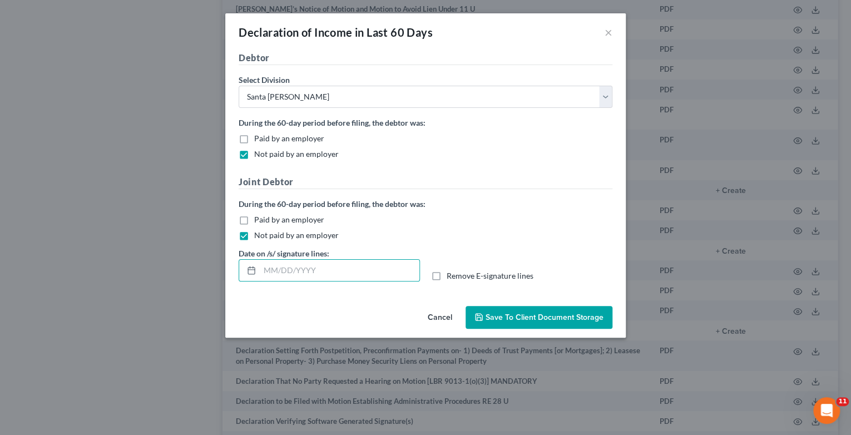
checkbox input "true"
click at [539, 316] on span "Save to Client Document Storage" at bounding box center [545, 317] width 118 height 9
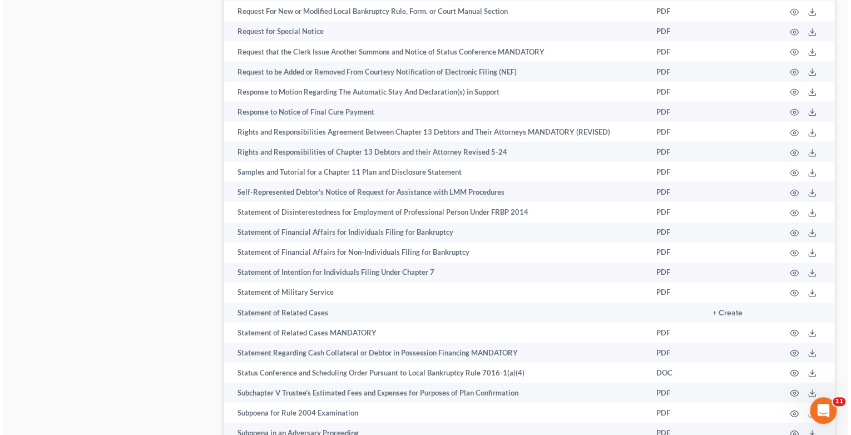
scroll to position [5654, 0]
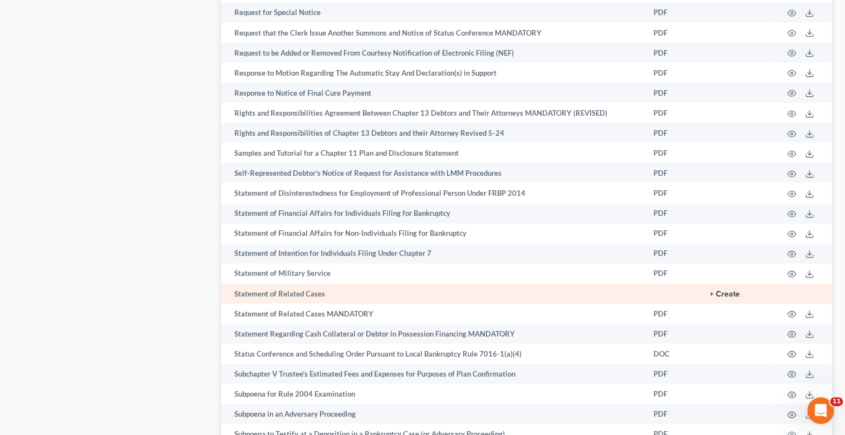
click at [731, 298] on button "+ Create" at bounding box center [724, 294] width 30 height 8
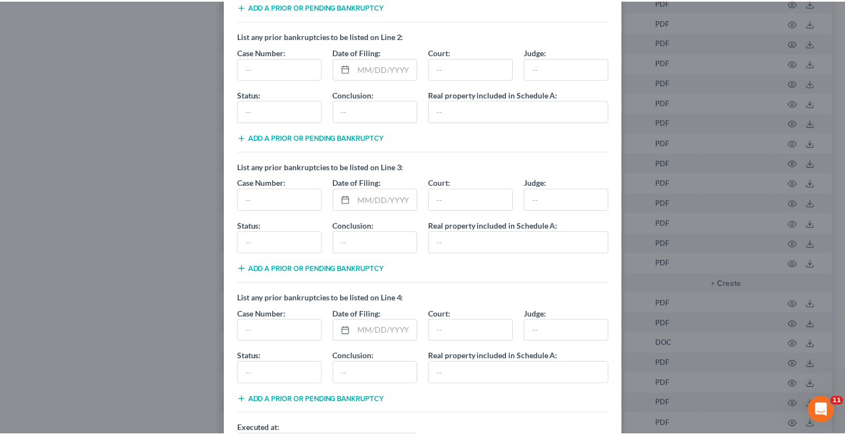
scroll to position [267, 0]
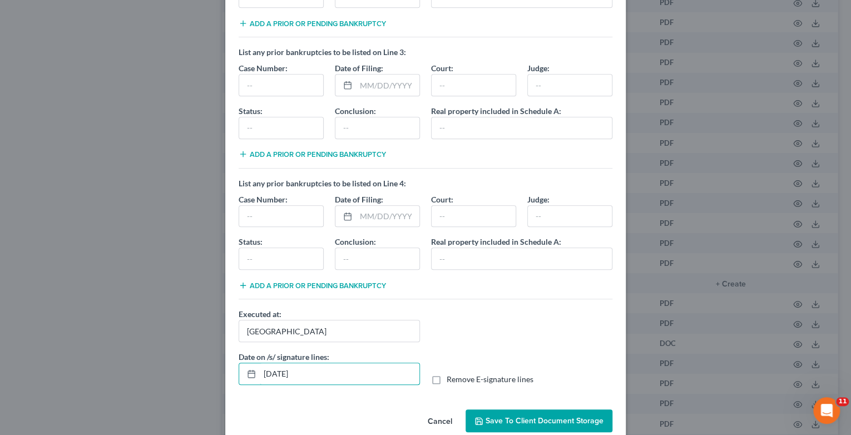
drag, startPoint x: 336, startPoint y: 366, endPoint x: 220, endPoint y: 372, distance: 115.9
click at [220, 372] on div "Statement of Related Cases × List any prior bankruptcies to be listed on Line 1…" at bounding box center [425, 217] width 851 height 435
click at [447, 377] on label "Remove E-signature lines" at bounding box center [490, 379] width 87 height 11
click at [451, 377] on input "Remove E-signature lines" at bounding box center [454, 377] width 7 height 7
checkbox input "true"
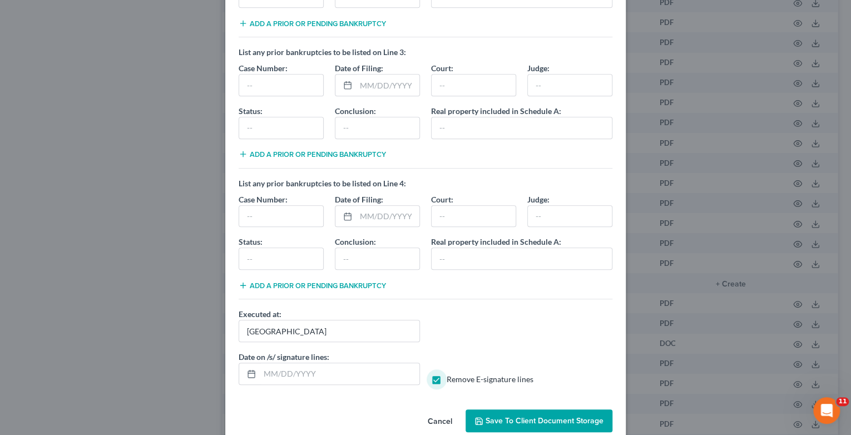
click at [519, 418] on span "Save to Client Document Storage" at bounding box center [545, 420] width 118 height 9
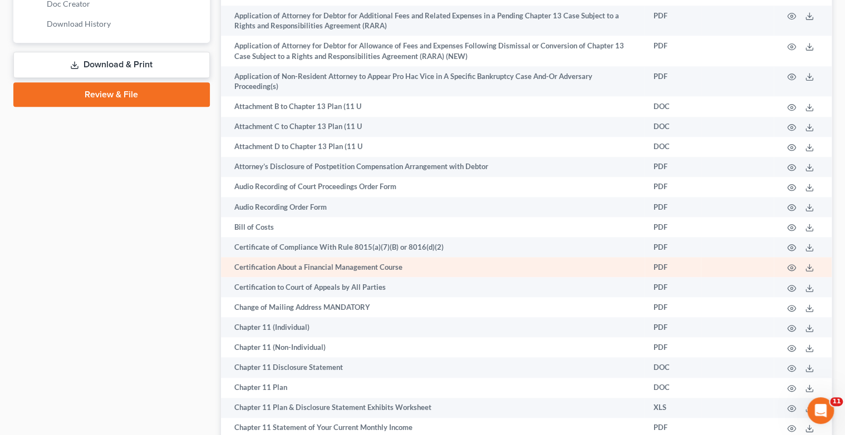
scroll to position [579, 0]
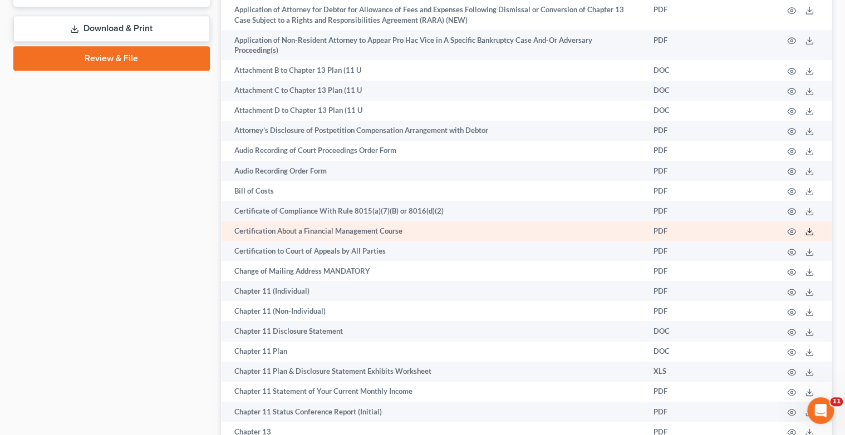
click at [809, 228] on line at bounding box center [809, 230] width 0 height 4
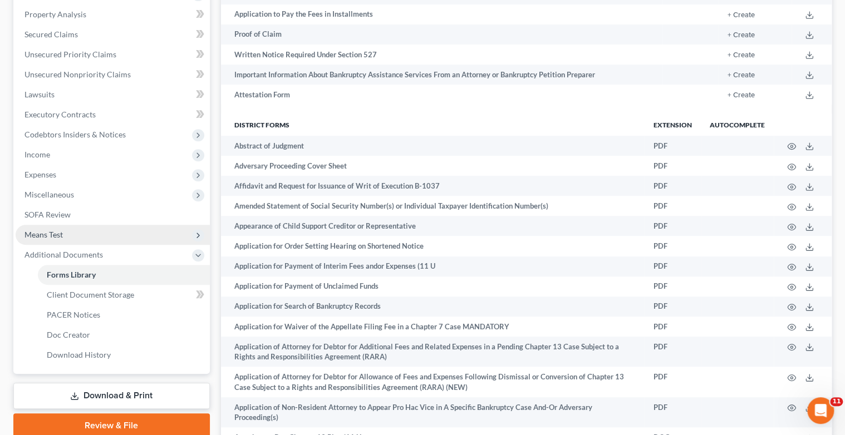
scroll to position [45, 0]
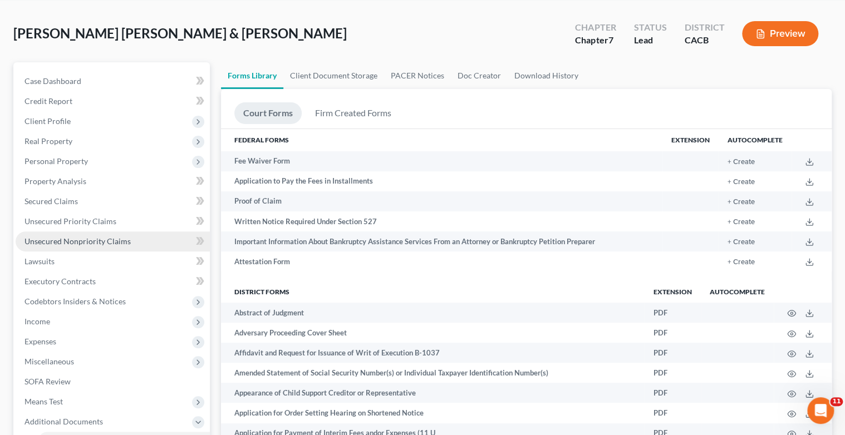
click at [70, 238] on span "Unsecured Nonpriority Claims" at bounding box center [77, 240] width 106 height 9
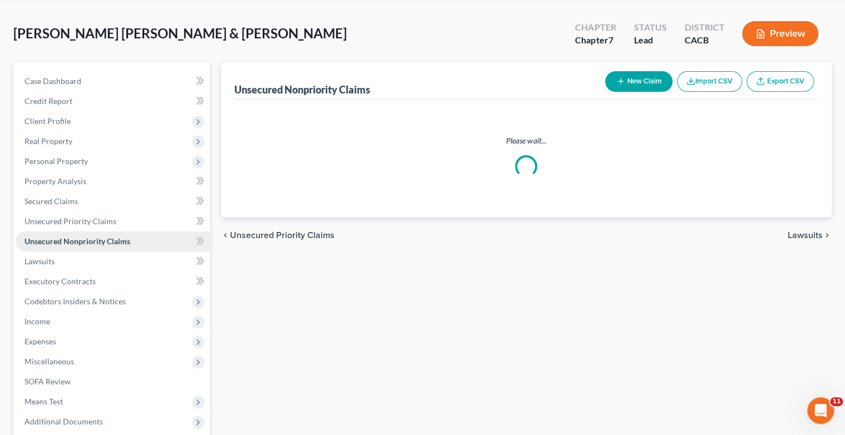
click at [70, 238] on span "Unsecured Nonpriority Claims" at bounding box center [77, 240] width 106 height 9
